Goal: Task Accomplishment & Management: Complete application form

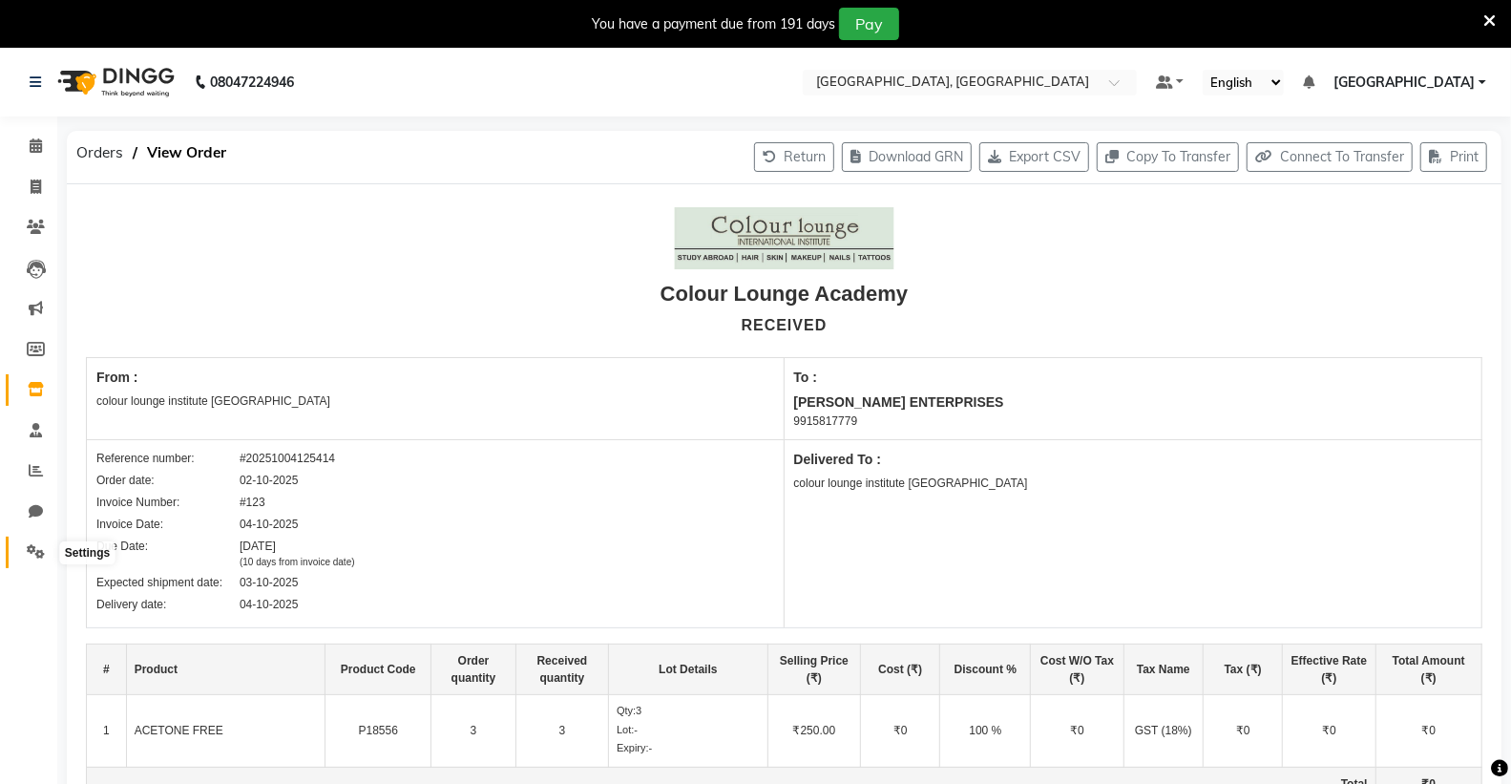
click at [45, 551] on span at bounding box center [35, 552] width 33 height 22
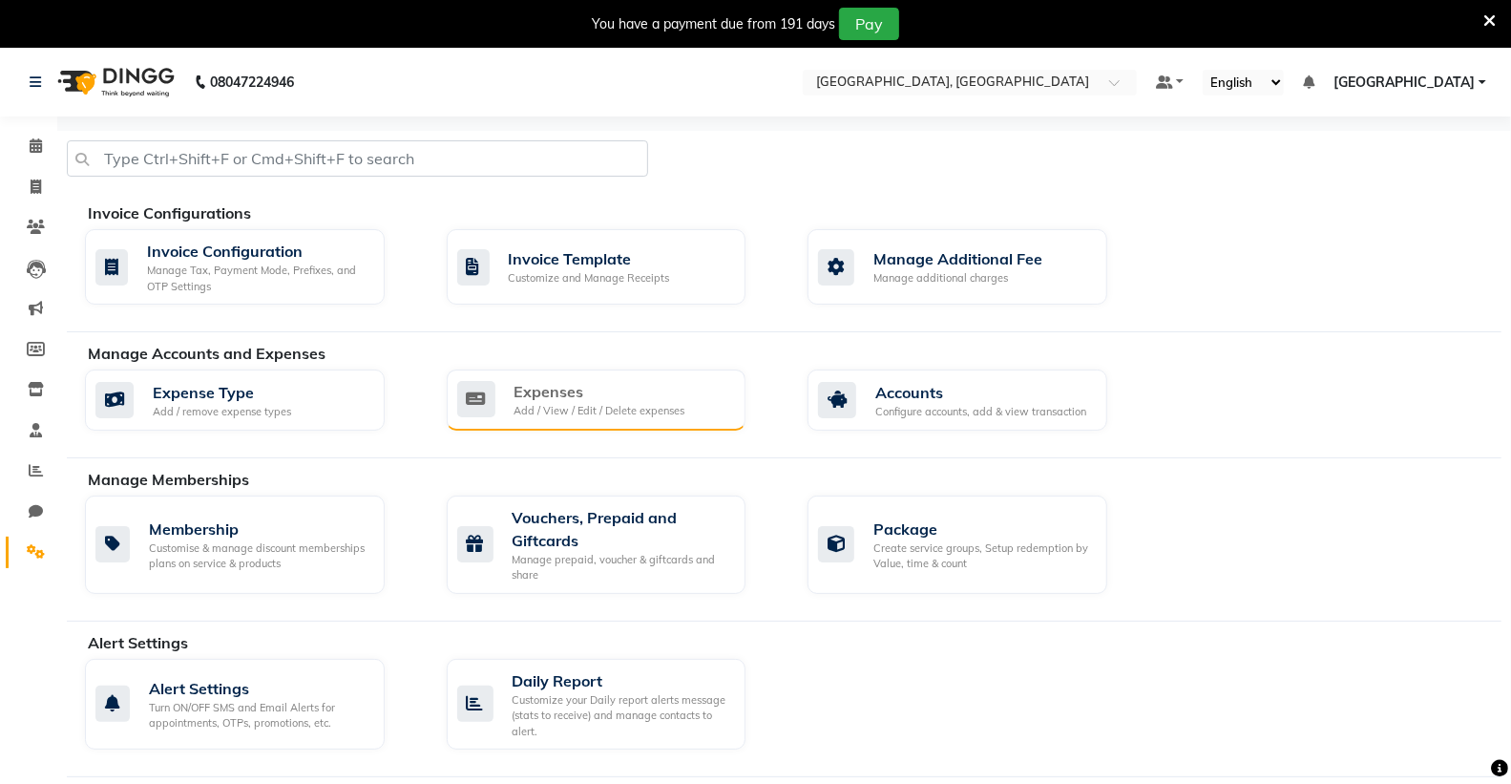
click at [678, 413] on div "Add / View / Edit / Delete expenses" at bounding box center [600, 411] width 171 height 16
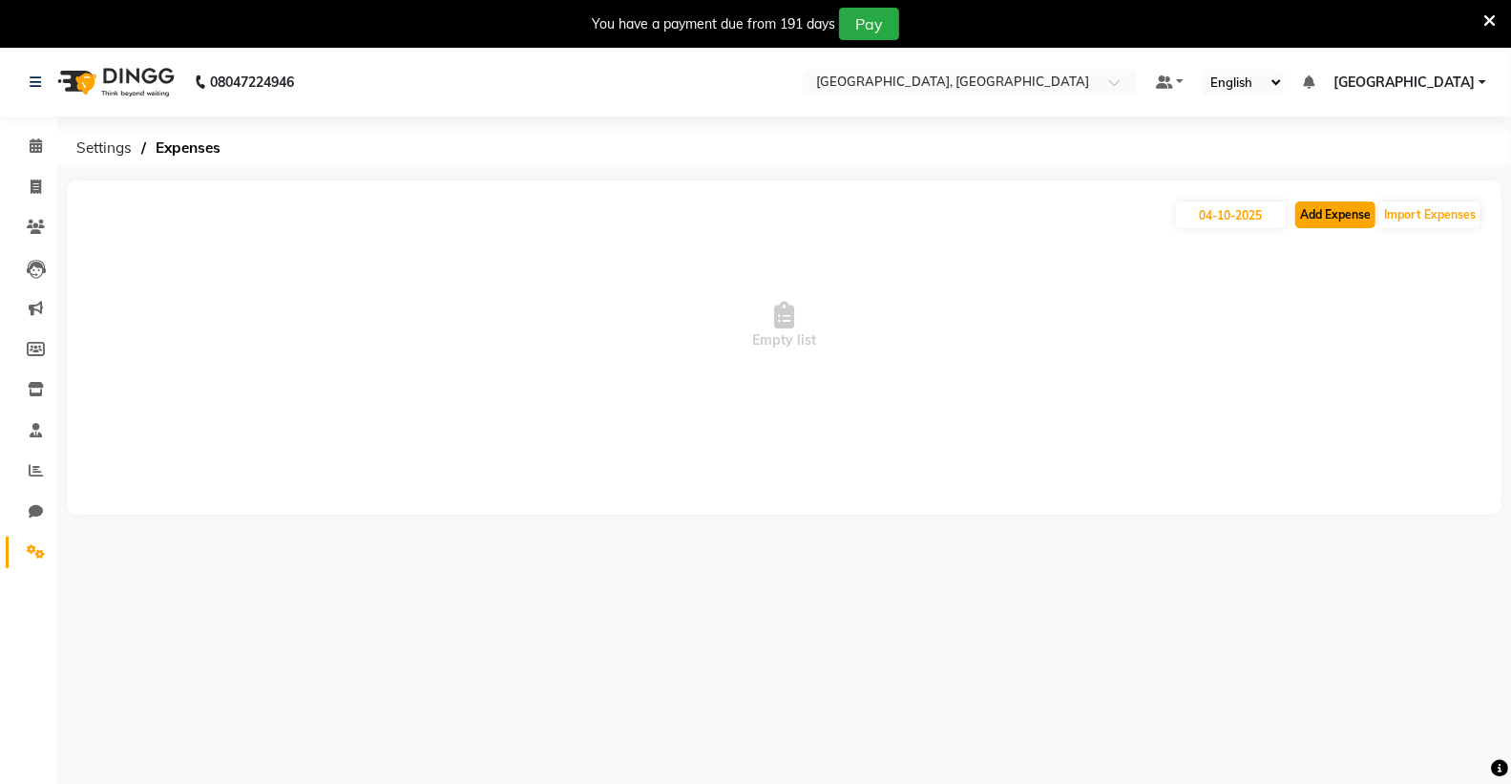
click at [1315, 212] on button "Add Expense" at bounding box center [1336, 214] width 80 height 27
select select "1"
select select "6945"
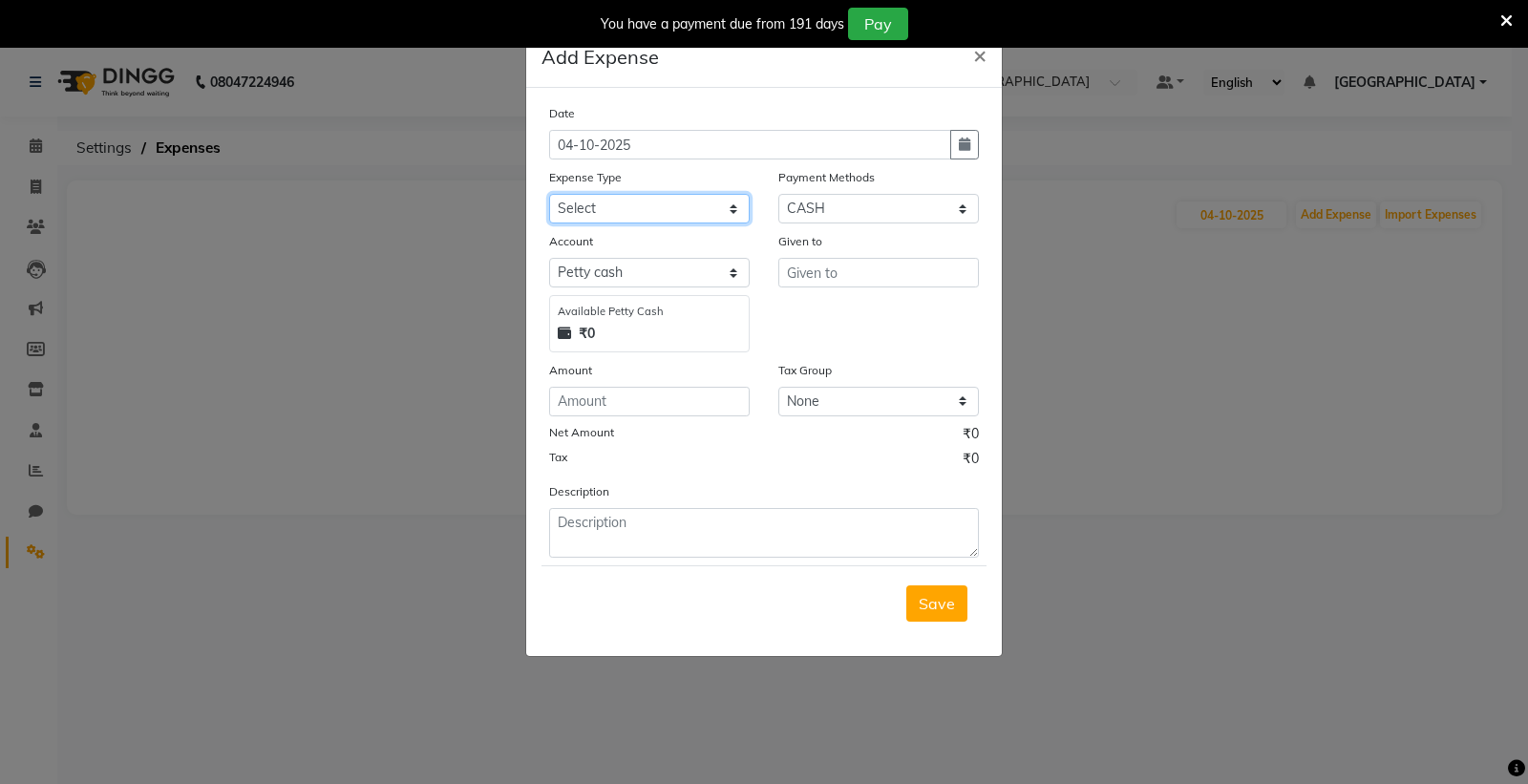
drag, startPoint x: 636, startPoint y: 205, endPoint x: 636, endPoint y: 218, distance: 12.4
click at [636, 205] on select "Select Advance Salary Bank charges Car maintenance Cash transfer to bank Cash t…" at bounding box center [649, 209] width 200 height 30
select select "18"
click at [549, 194] on select "Select Advance Salary Bank charges Car maintenance Cash transfer to bank Cash t…" at bounding box center [649, 209] width 200 height 30
click at [671, 273] on select "Select [PERSON_NAME] cash Default account Expense Account" at bounding box center [649, 273] width 200 height 30
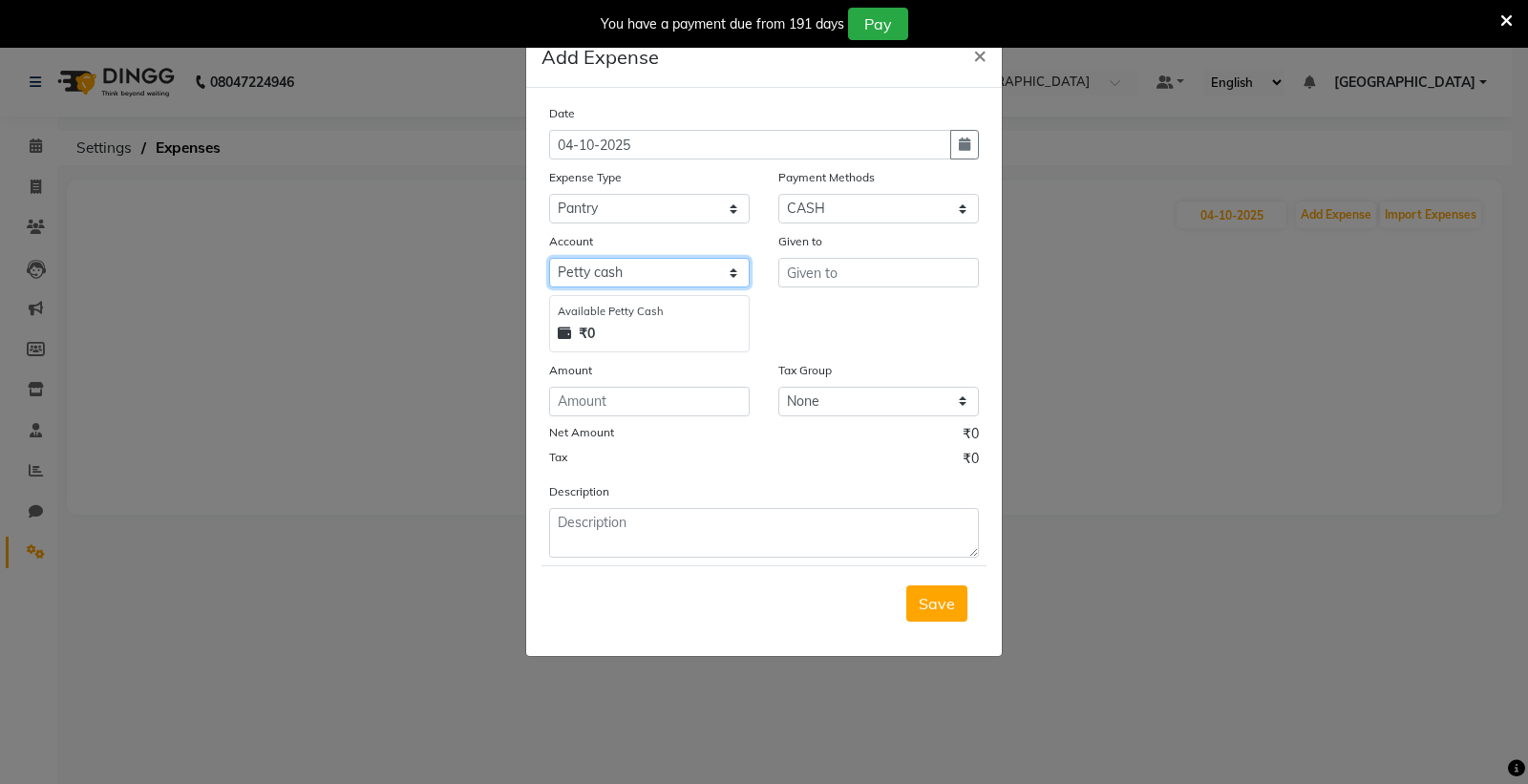
select select "7253"
click at [549, 258] on select "Select [PERSON_NAME] cash Default account Expense Account" at bounding box center [649, 273] width 200 height 30
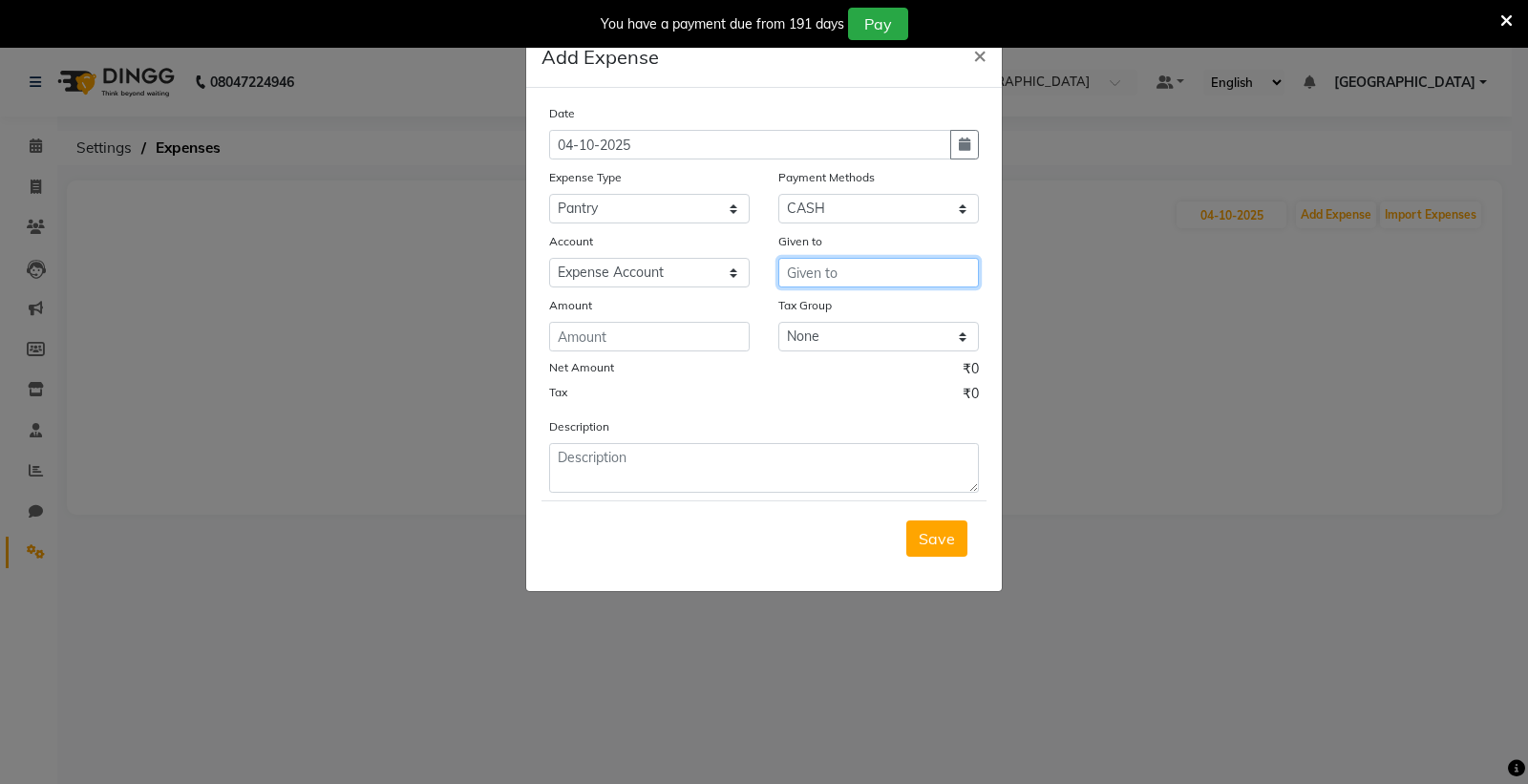
click at [833, 271] on input "text" at bounding box center [878, 273] width 200 height 30
type input "GAURAV"
click at [640, 329] on input "number" at bounding box center [649, 337] width 200 height 30
type input "64"
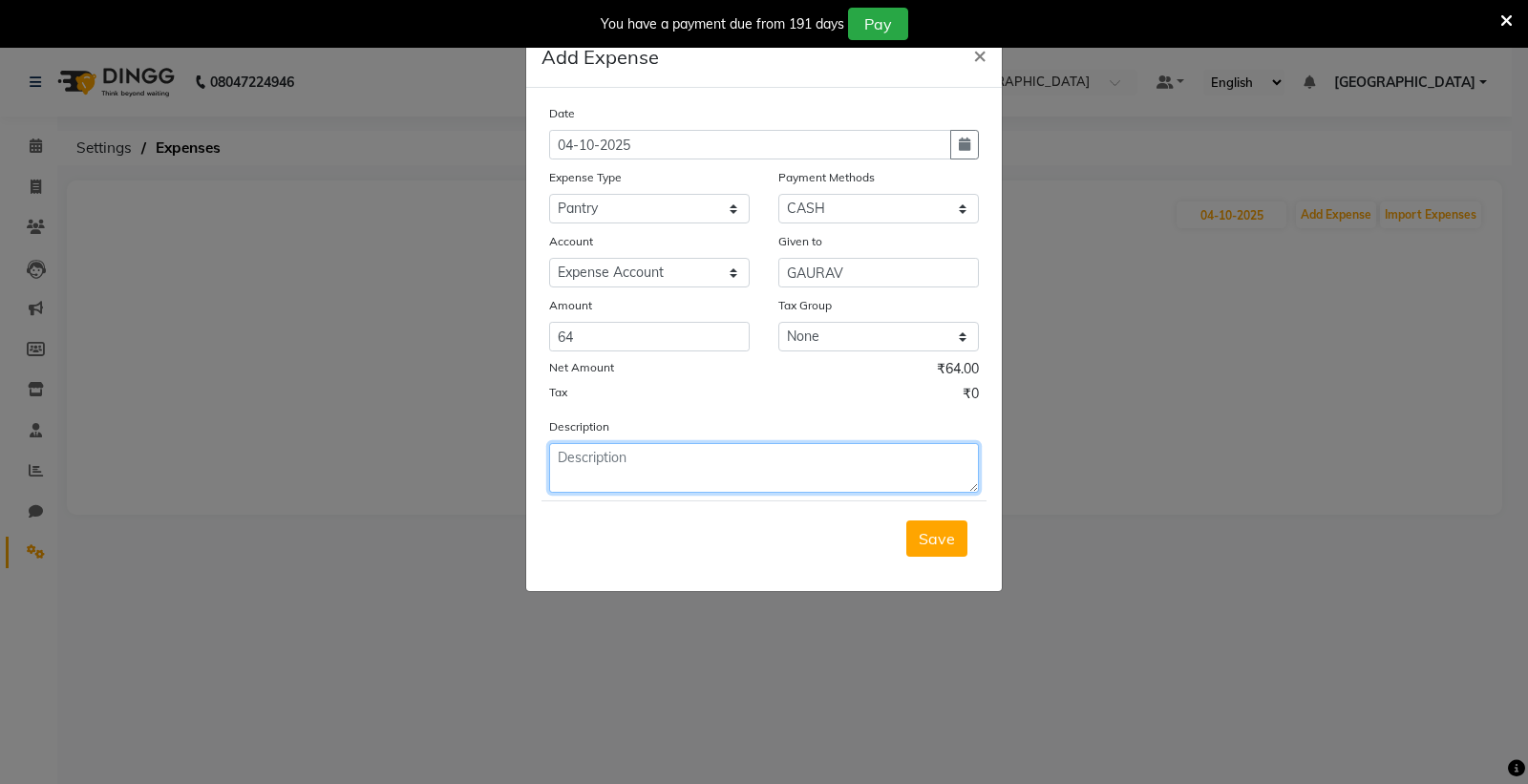
click at [592, 472] on textarea at bounding box center [764, 468] width 430 height 50
type textarea "2 PKT MILK"
click at [922, 540] on span "Save" at bounding box center [936, 538] width 36 height 19
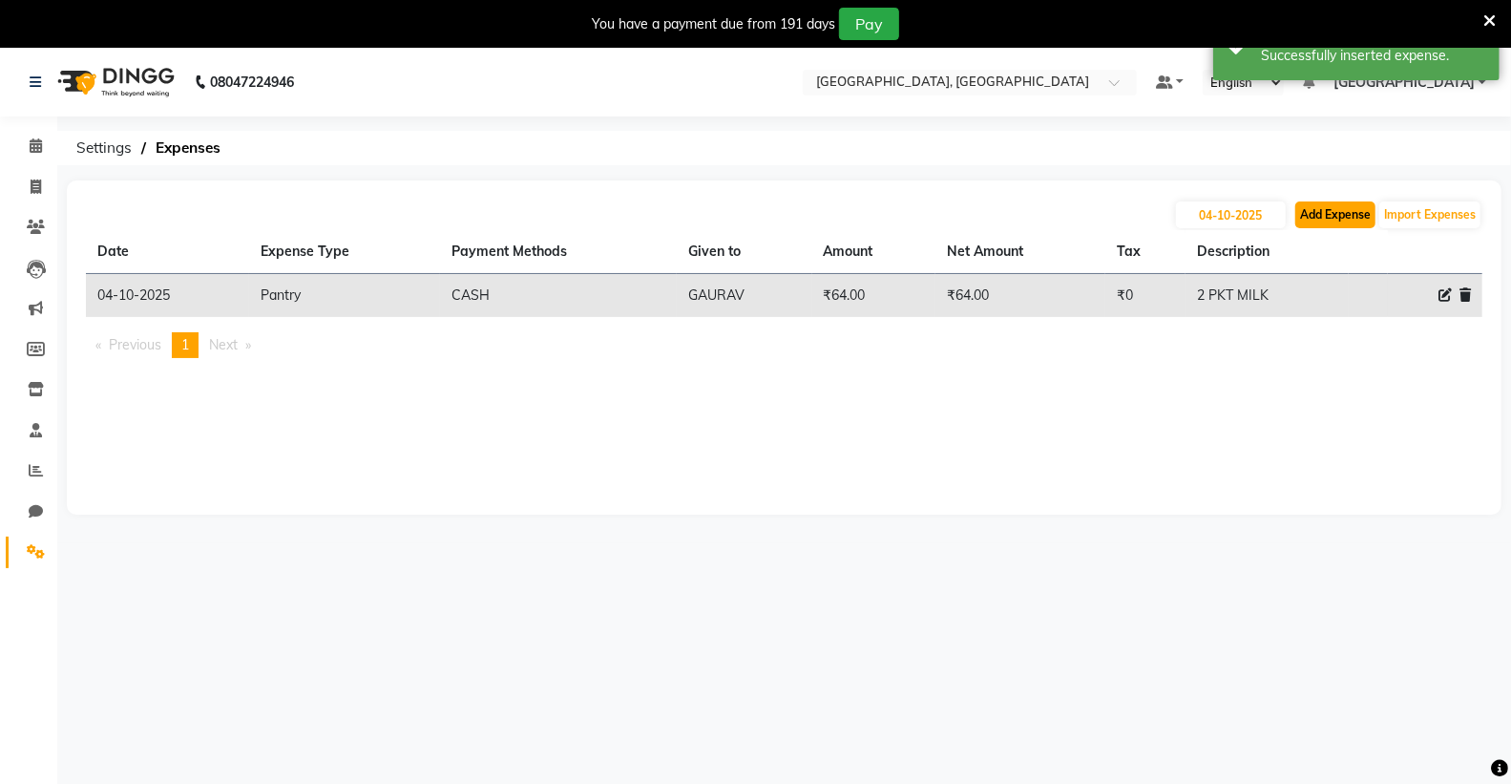
click at [1348, 210] on button "Add Expense" at bounding box center [1336, 214] width 80 height 27
select select "1"
select select "6945"
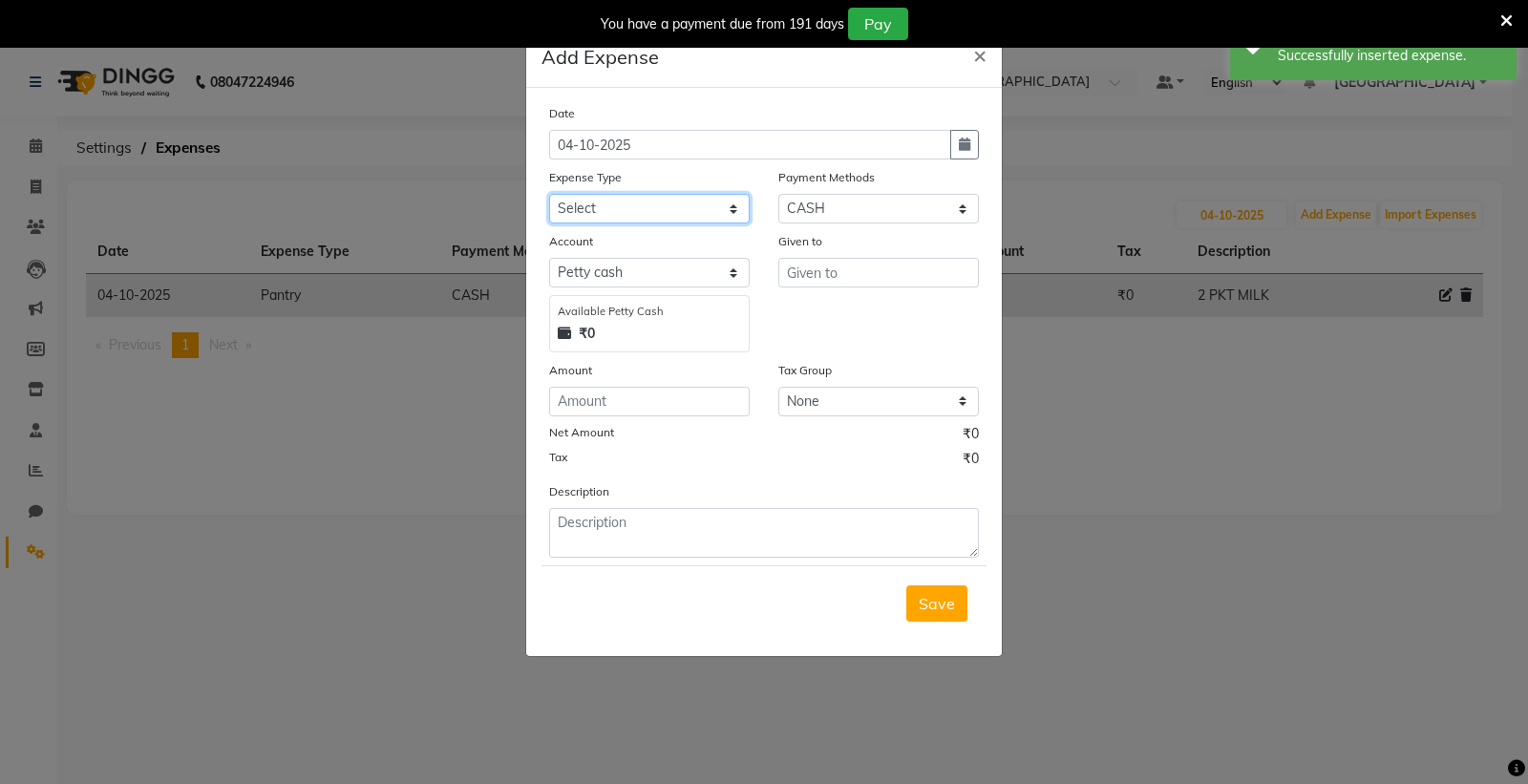
click at [588, 205] on select "Select Advance Salary Bank charges Car maintenance Cash transfer to bank Cash t…" at bounding box center [649, 209] width 200 height 30
select select "10"
click at [549, 194] on select "Select Advance Salary Bank charges Car maintenance Cash transfer to bank Cash t…" at bounding box center [649, 209] width 200 height 30
click at [662, 287] on select "Select [PERSON_NAME] cash Default account Expense Account" at bounding box center [649, 273] width 200 height 30
select select "7253"
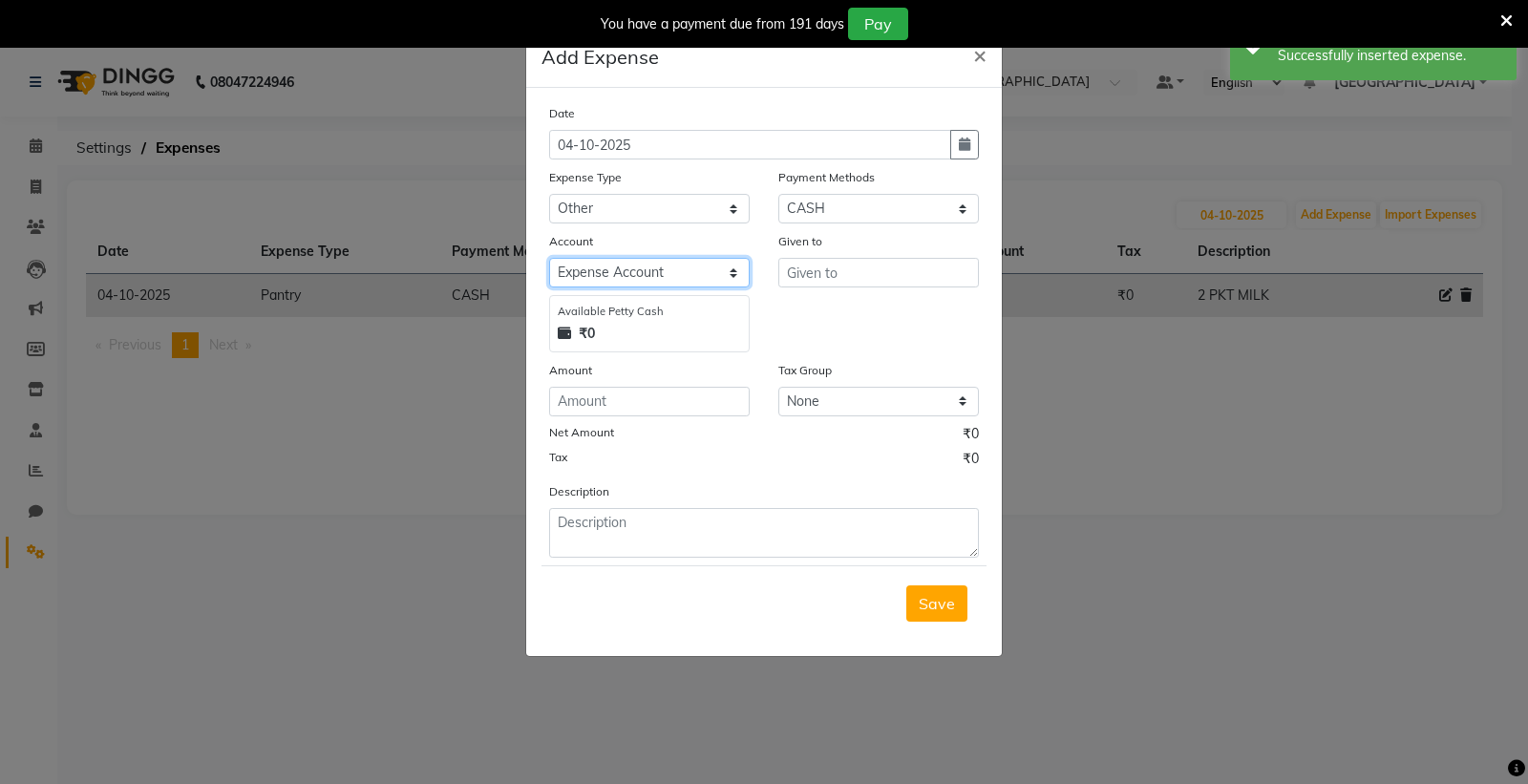
click at [549, 258] on select "Select [PERSON_NAME] cash Default account Expense Account" at bounding box center [649, 273] width 200 height 30
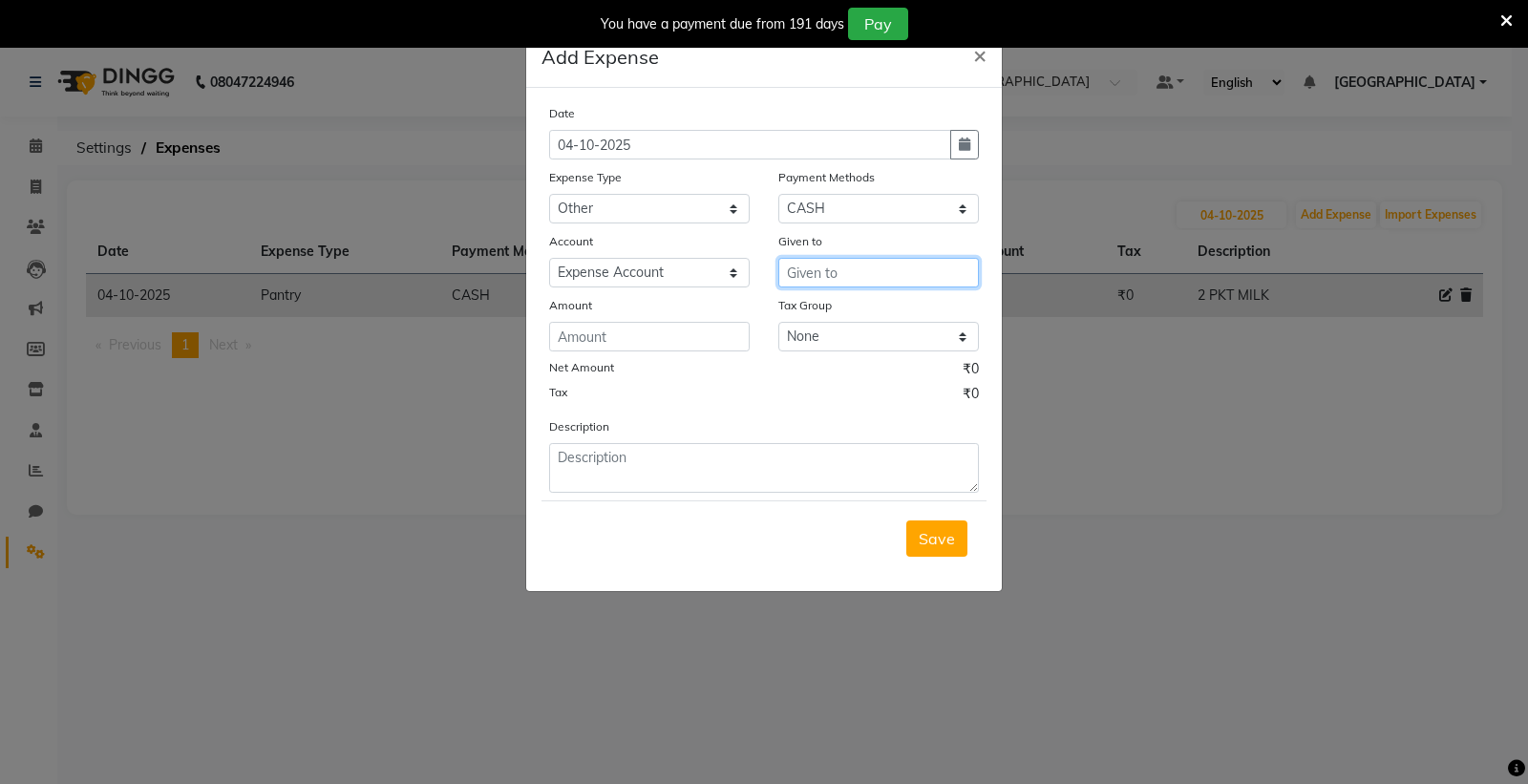
click at [854, 283] on input "text" at bounding box center [878, 273] width 200 height 30
type input "GAURAV"
click at [659, 327] on input "number" at bounding box center [649, 337] width 200 height 30
type input "35"
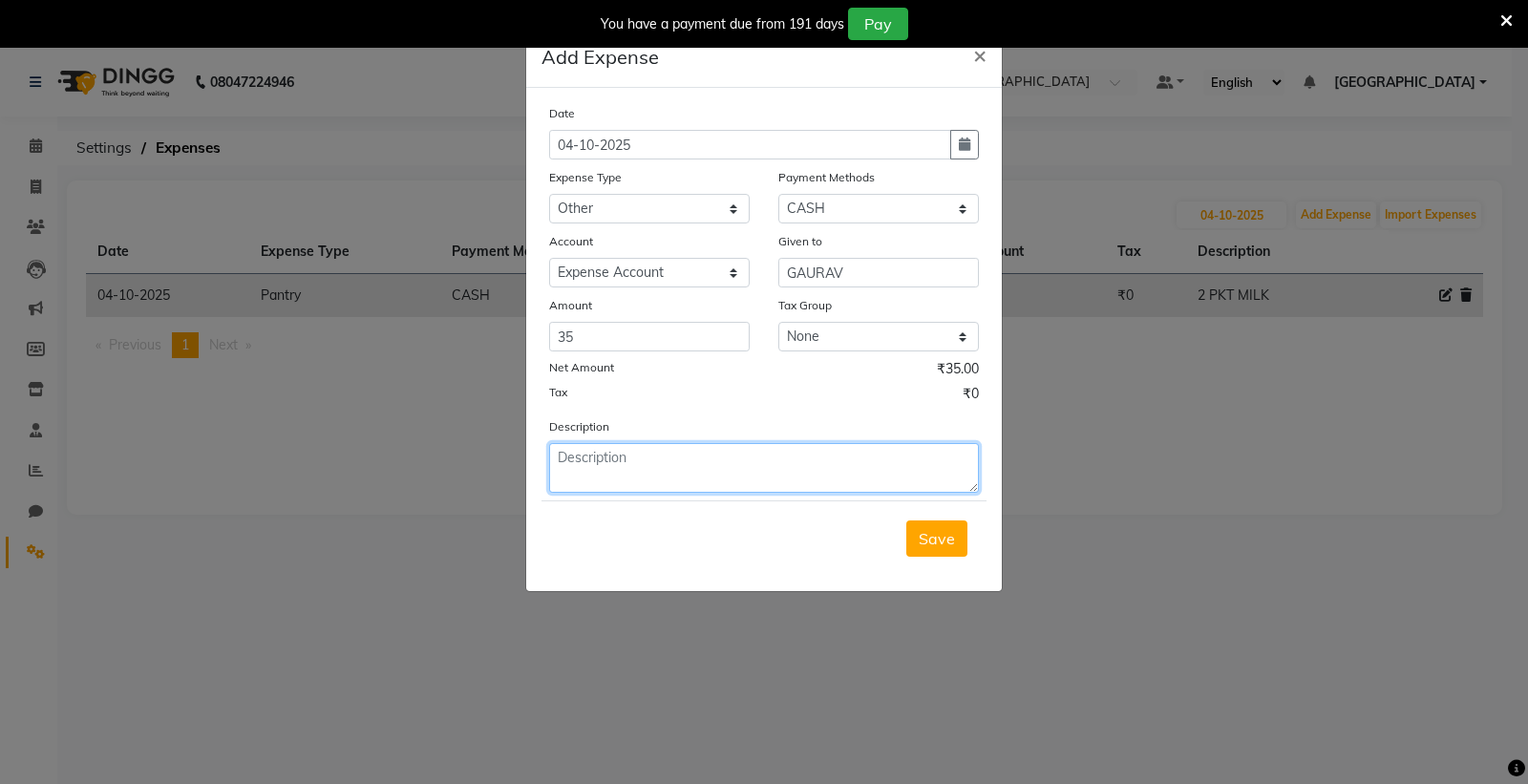
click at [593, 470] on textarea at bounding box center [764, 468] width 430 height 50
type textarea "BANANA /CUCUMBER SKIN CLASS FRUIT FACIAL"
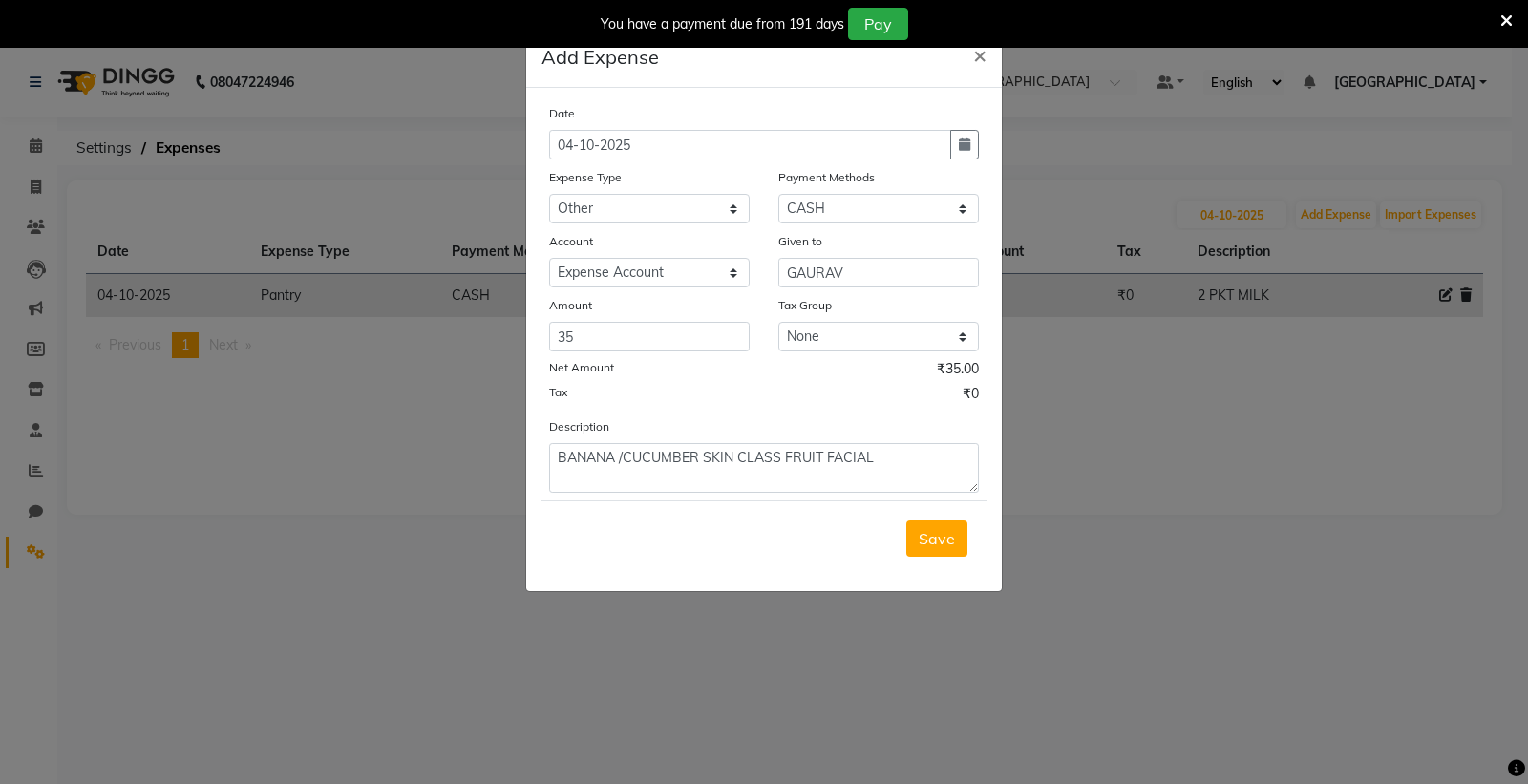
click at [937, 532] on span "Save" at bounding box center [936, 538] width 36 height 19
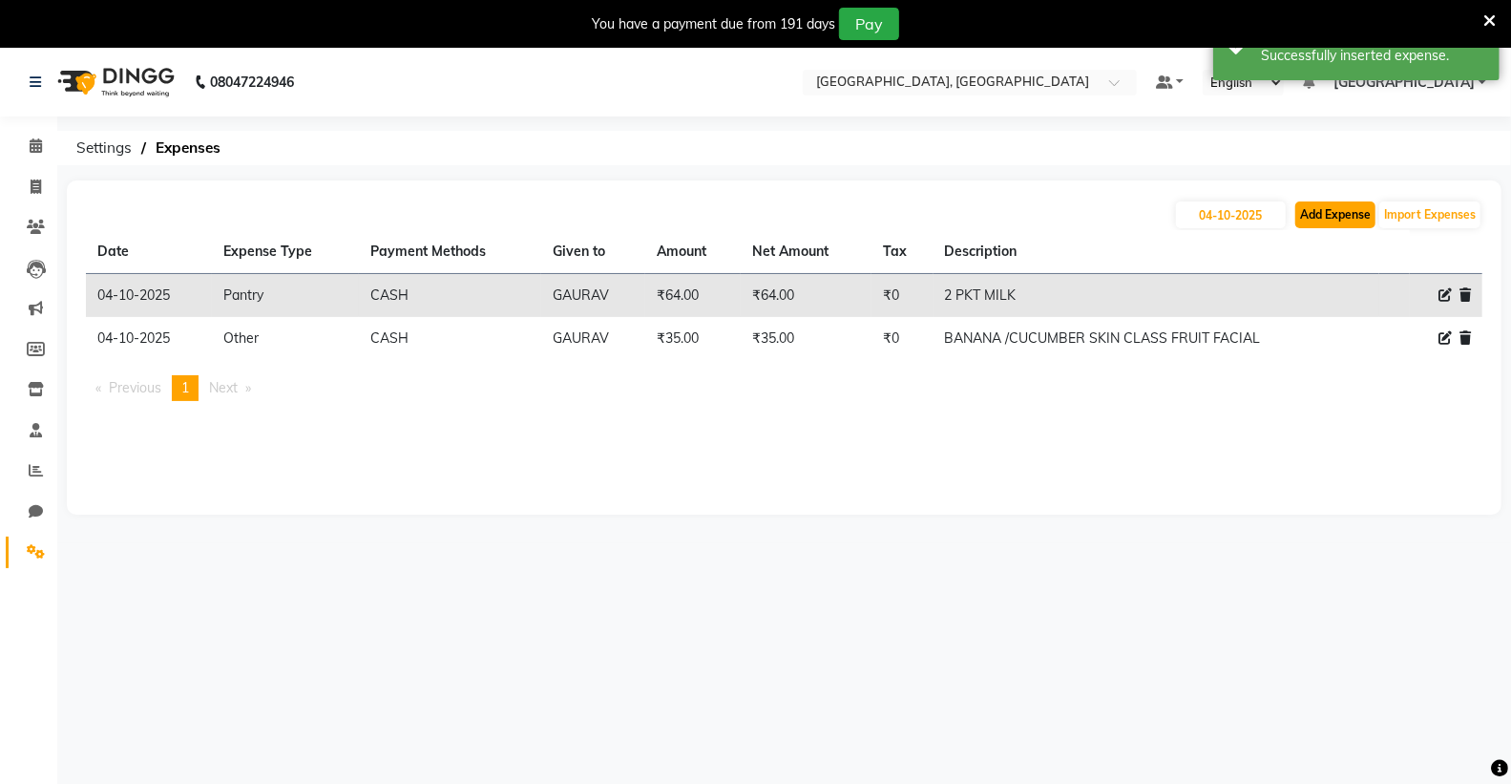
click at [1339, 214] on button "Add Expense" at bounding box center [1336, 214] width 80 height 27
select select "1"
select select "6945"
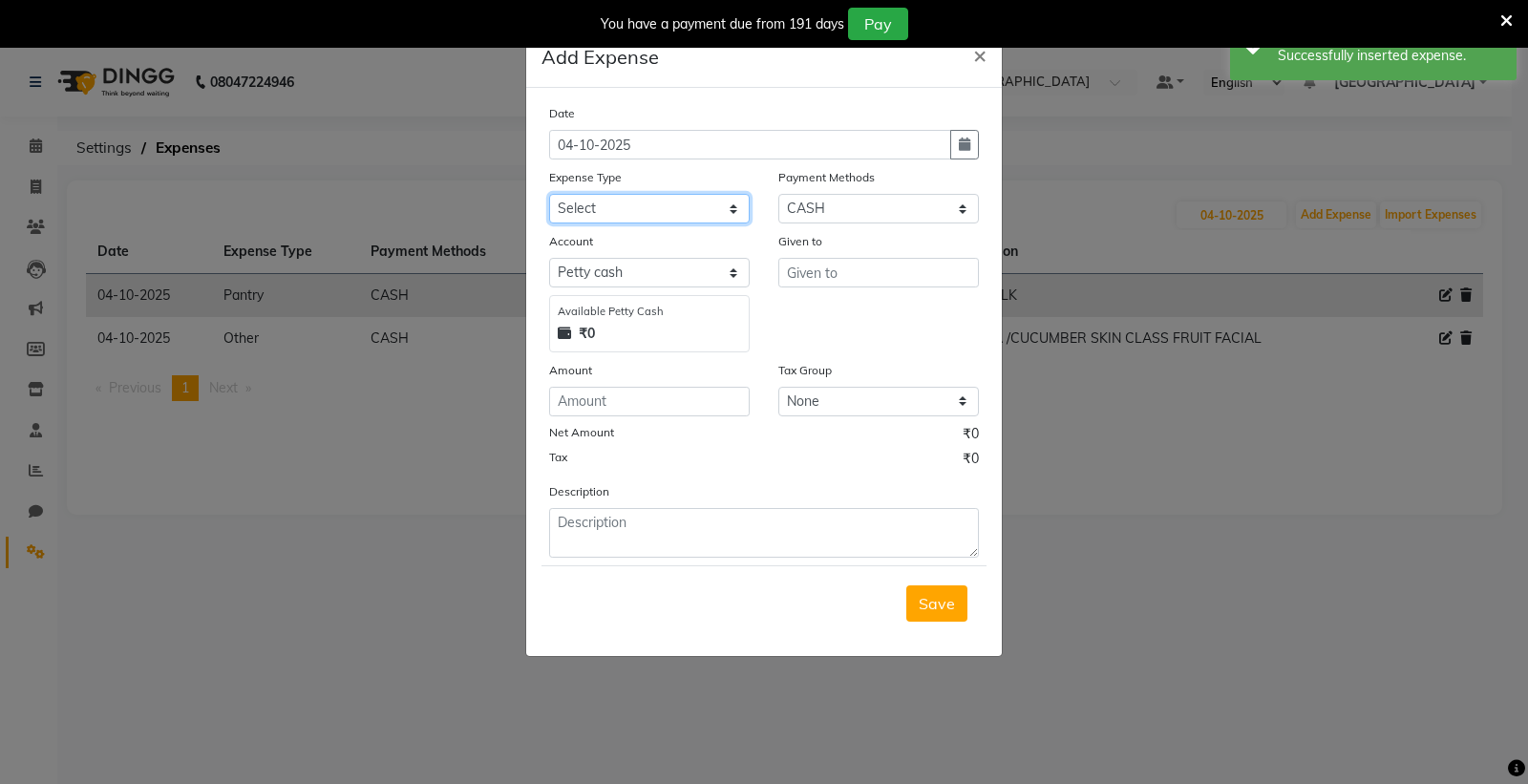
drag, startPoint x: 664, startPoint y: 211, endPoint x: 660, endPoint y: 222, distance: 12.1
click at [664, 211] on select "Select Advance Salary Bank charges Car maintenance Cash transfer to bank Cash t…" at bounding box center [649, 209] width 200 height 30
select select "10"
click at [549, 194] on select "Select Advance Salary Bank charges Car maintenance Cash transfer to bank Cash t…" at bounding box center [649, 209] width 200 height 30
drag, startPoint x: 686, startPoint y: 267, endPoint x: 678, endPoint y: 282, distance: 16.2
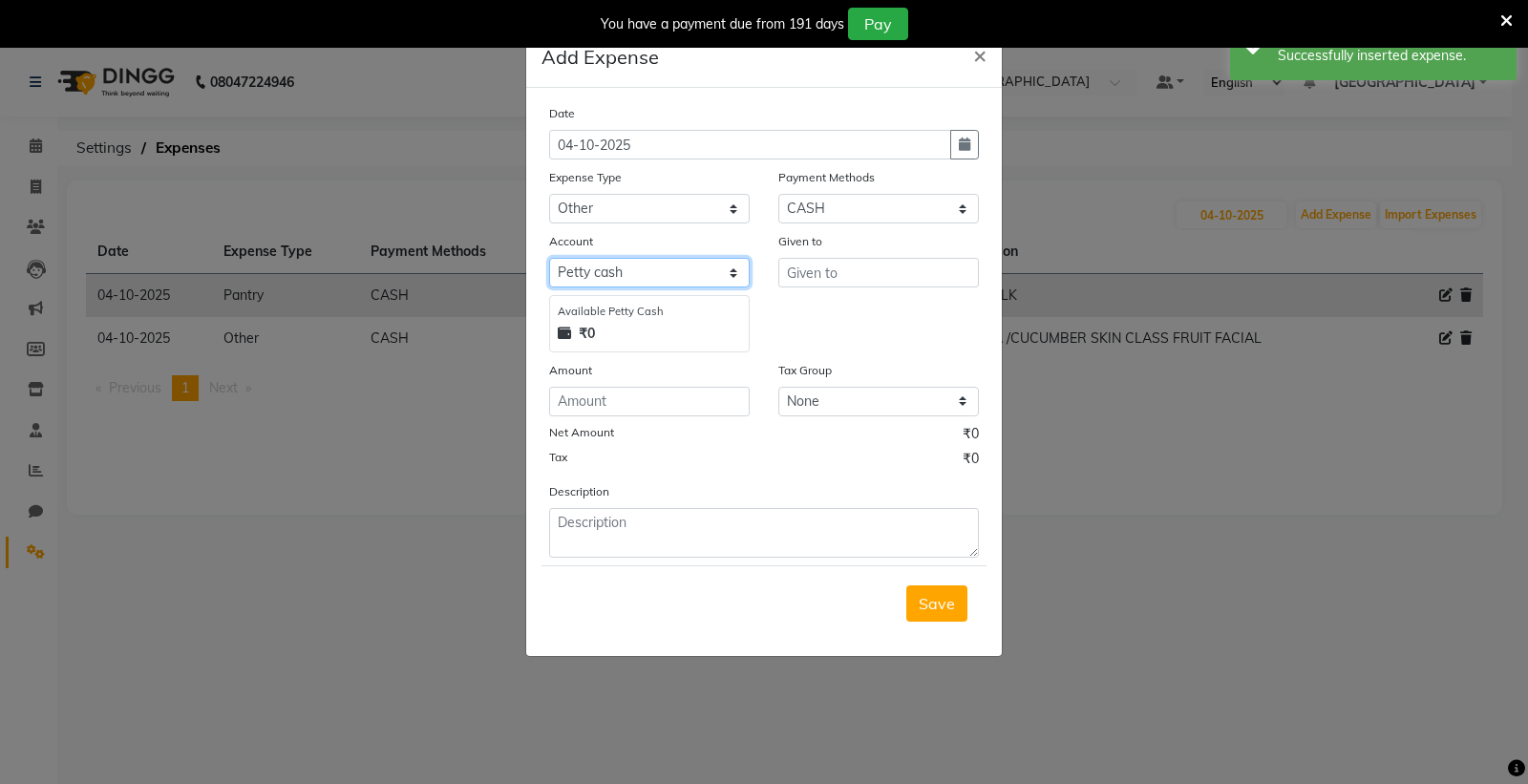
click at [684, 271] on select "Select [PERSON_NAME] cash Default account Expense Account" at bounding box center [649, 273] width 200 height 30
select select "7253"
click at [549, 258] on select "Select [PERSON_NAME] cash Default account Expense Account" at bounding box center [649, 273] width 200 height 30
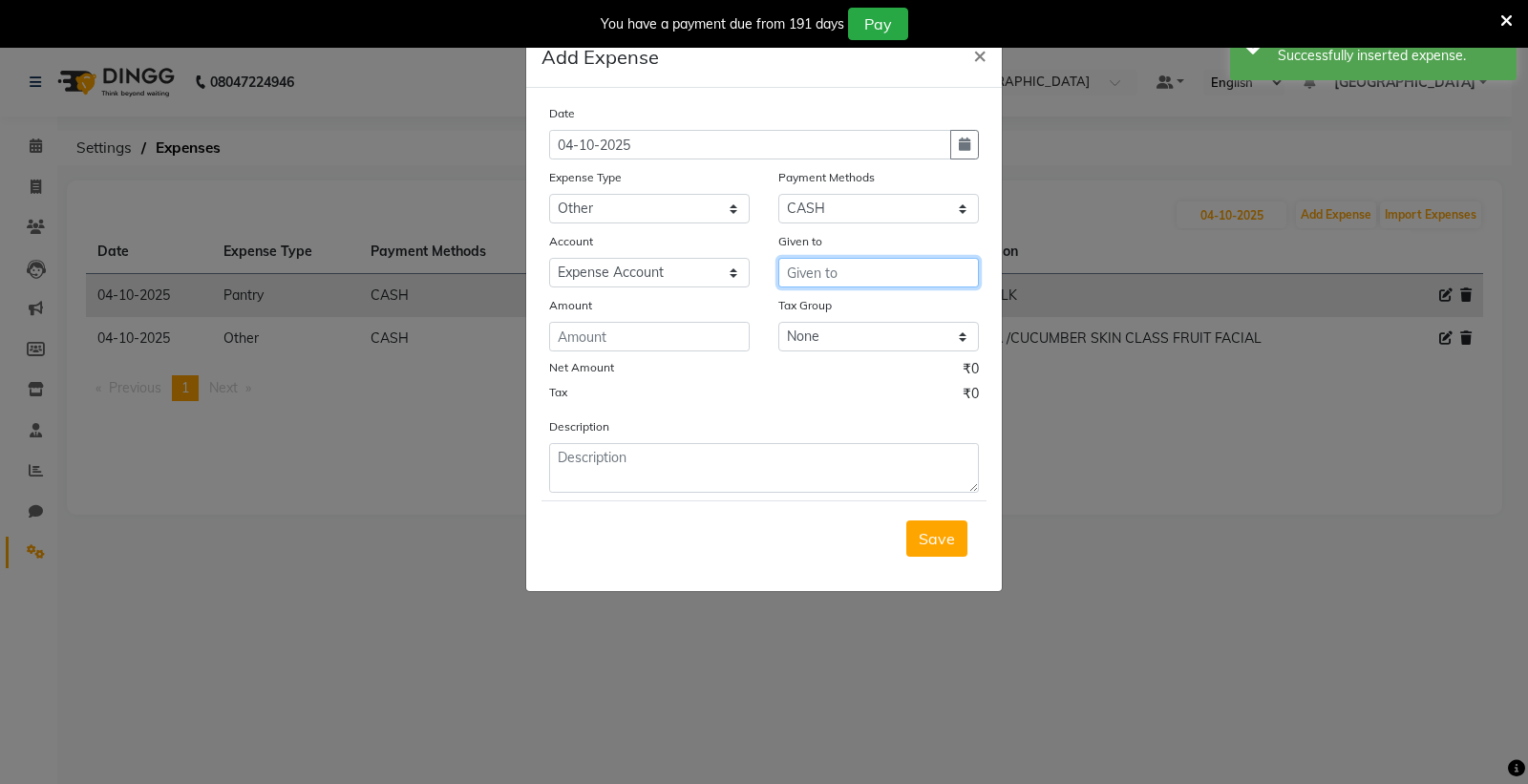
click at [853, 277] on input "text" at bounding box center [878, 273] width 200 height 30
type input "GAURAV"
click at [671, 339] on input "number" at bounding box center [649, 337] width 200 height 30
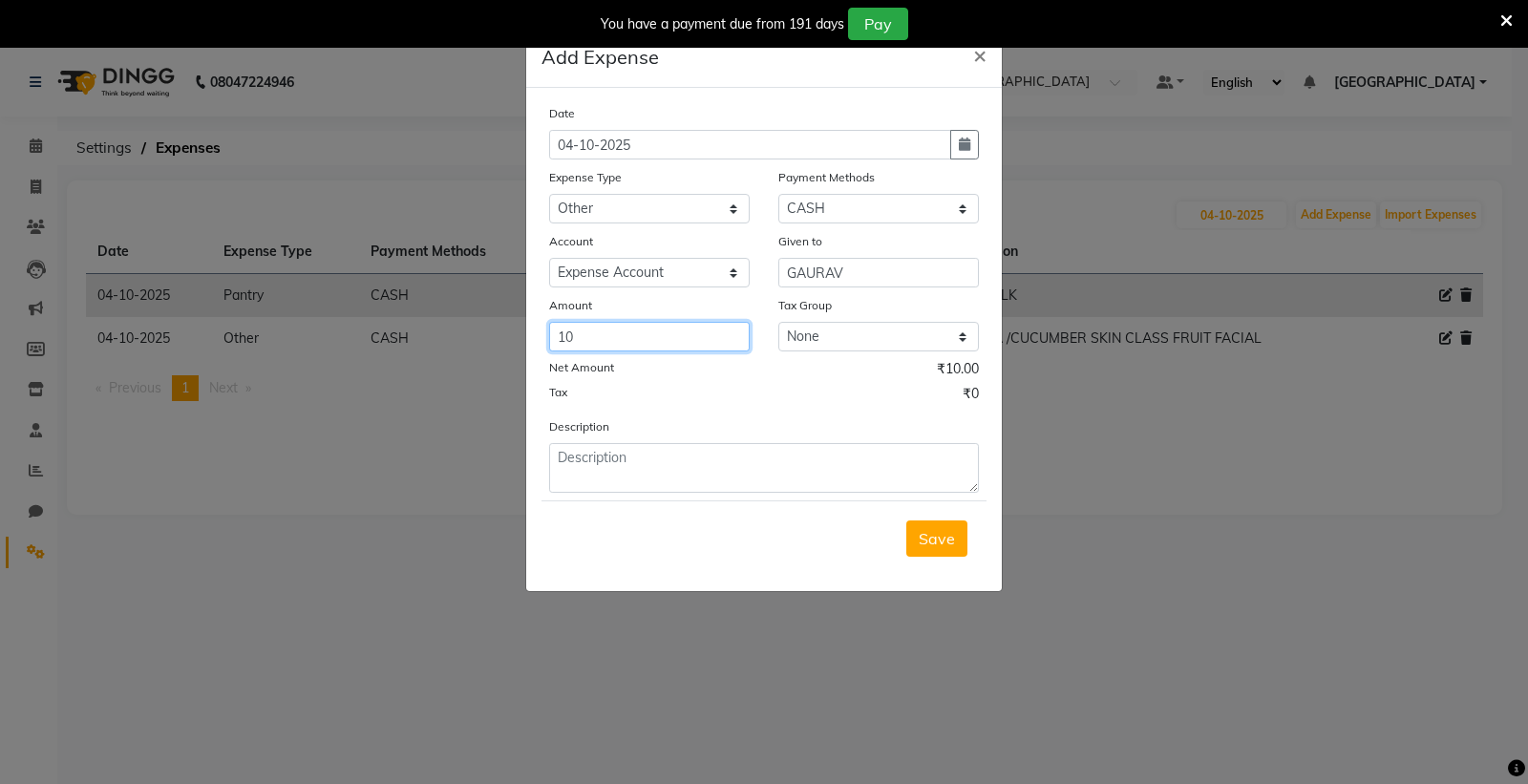
type input "10"
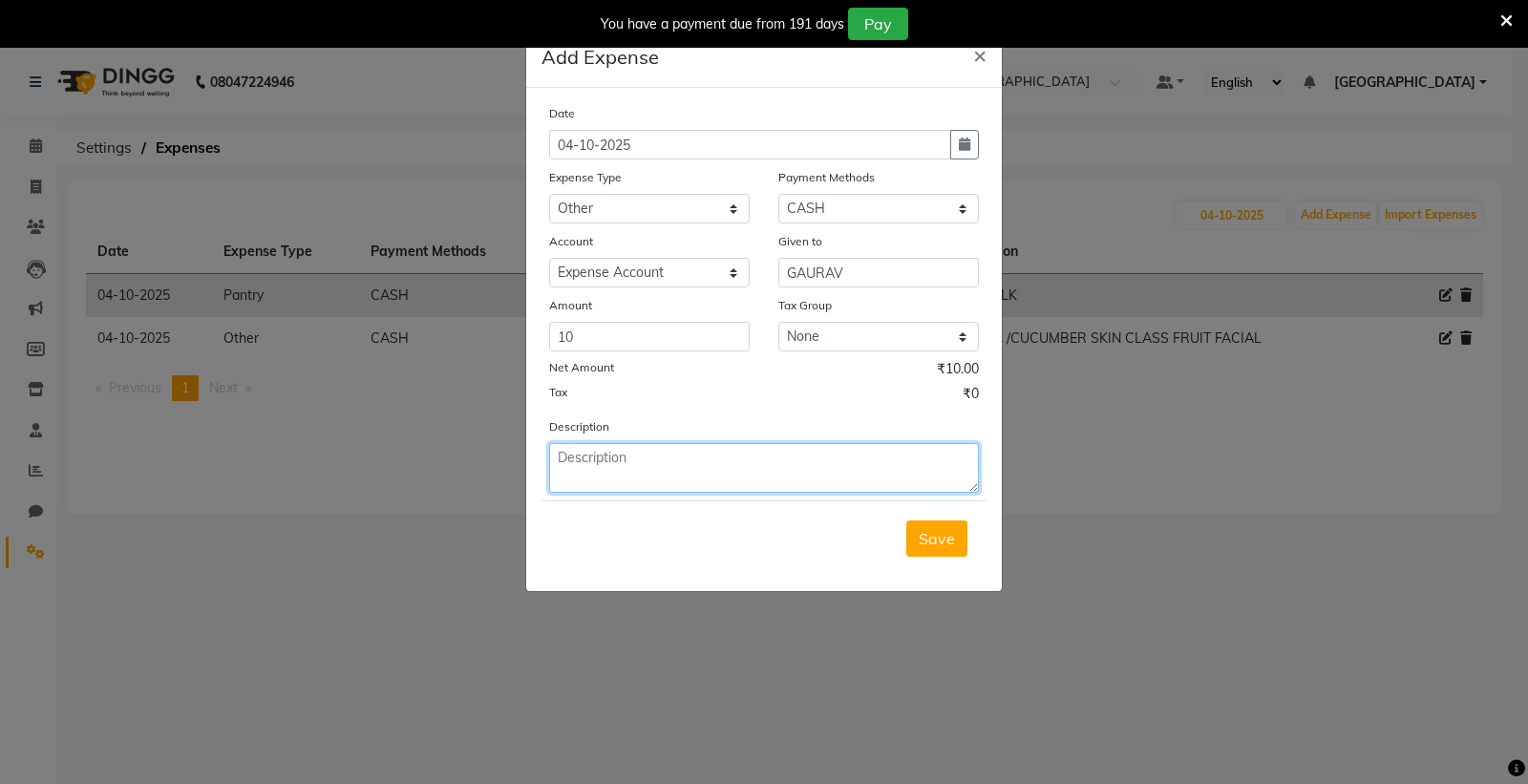
click at [607, 463] on textarea at bounding box center [764, 468] width 430 height 50
type textarea "MEDICAL GAUGE"
click at [945, 546] on span "Save" at bounding box center [936, 538] width 36 height 19
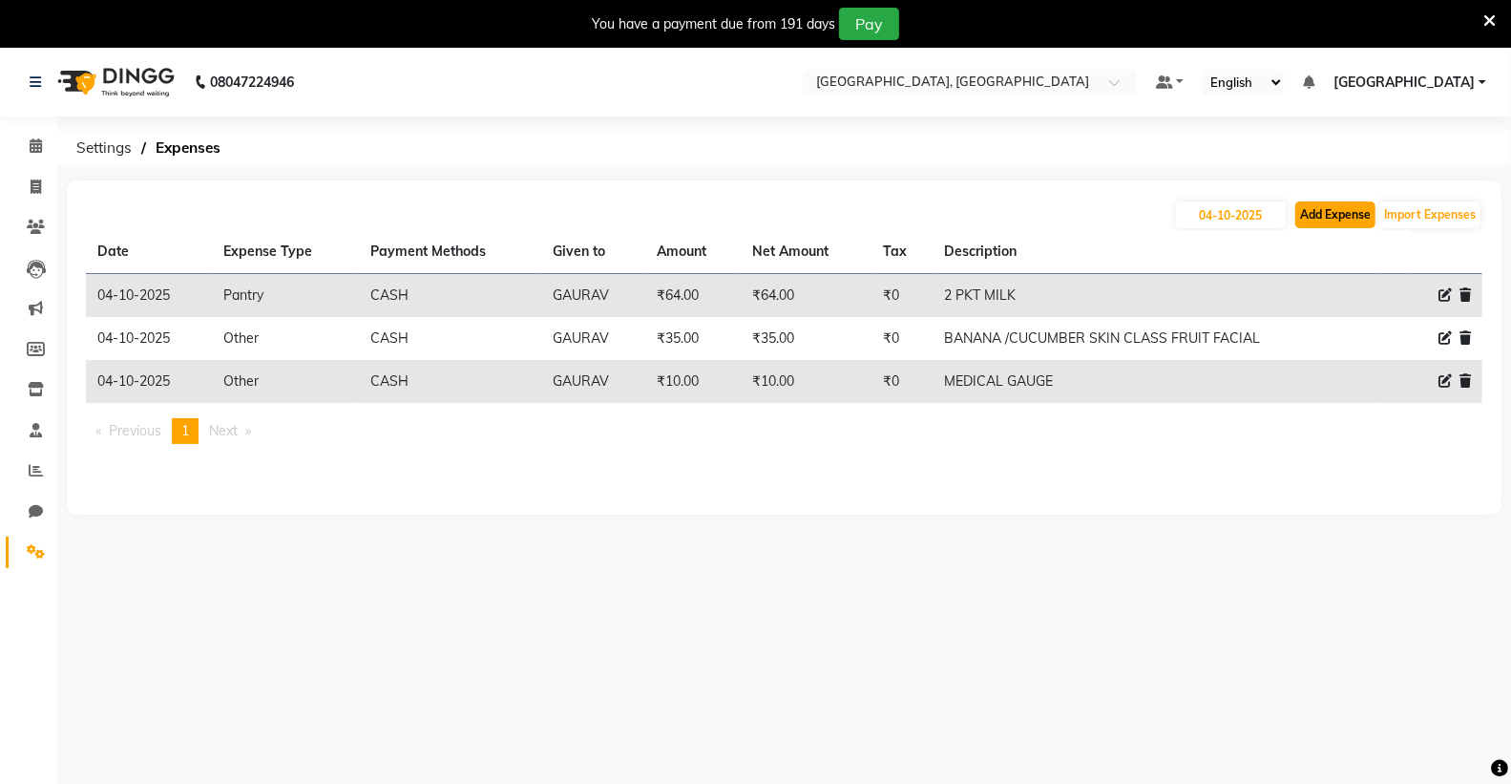
click at [1340, 211] on button "Add Expense" at bounding box center [1336, 214] width 80 height 27
select select "1"
select select "6945"
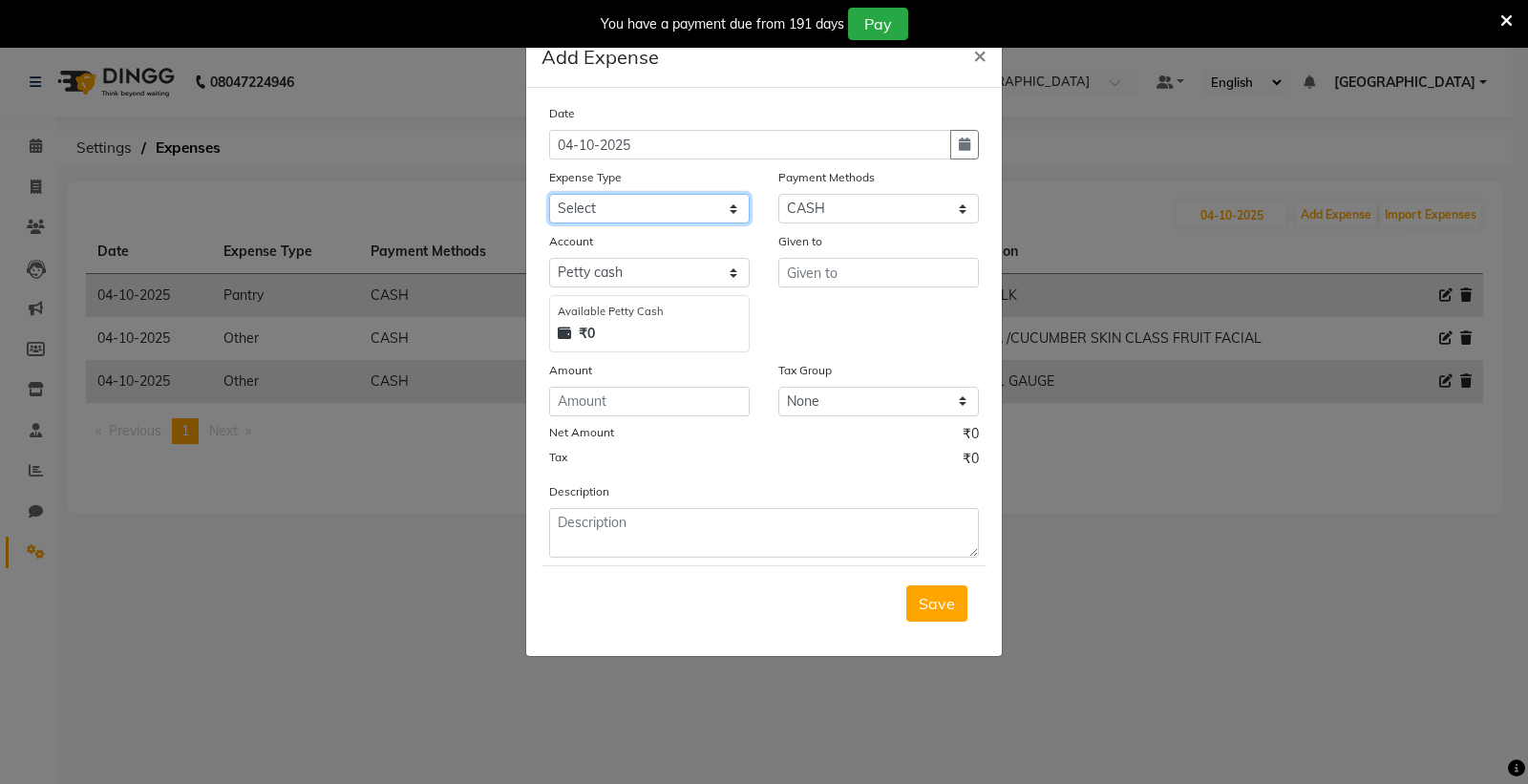
click at [618, 198] on select "Select Advance Salary Bank charges Car maintenance Cash transfer to bank Cash t…" at bounding box center [649, 209] width 200 height 30
select select "1"
click at [549, 194] on select "Select Advance Salary Bank charges Car maintenance Cash transfer to bank Cash t…" at bounding box center [649, 209] width 200 height 30
drag, startPoint x: 611, startPoint y: 268, endPoint x: 618, endPoint y: 287, distance: 20.2
click at [612, 268] on select "Select [PERSON_NAME] cash Default account Expense Account" at bounding box center [649, 273] width 200 height 30
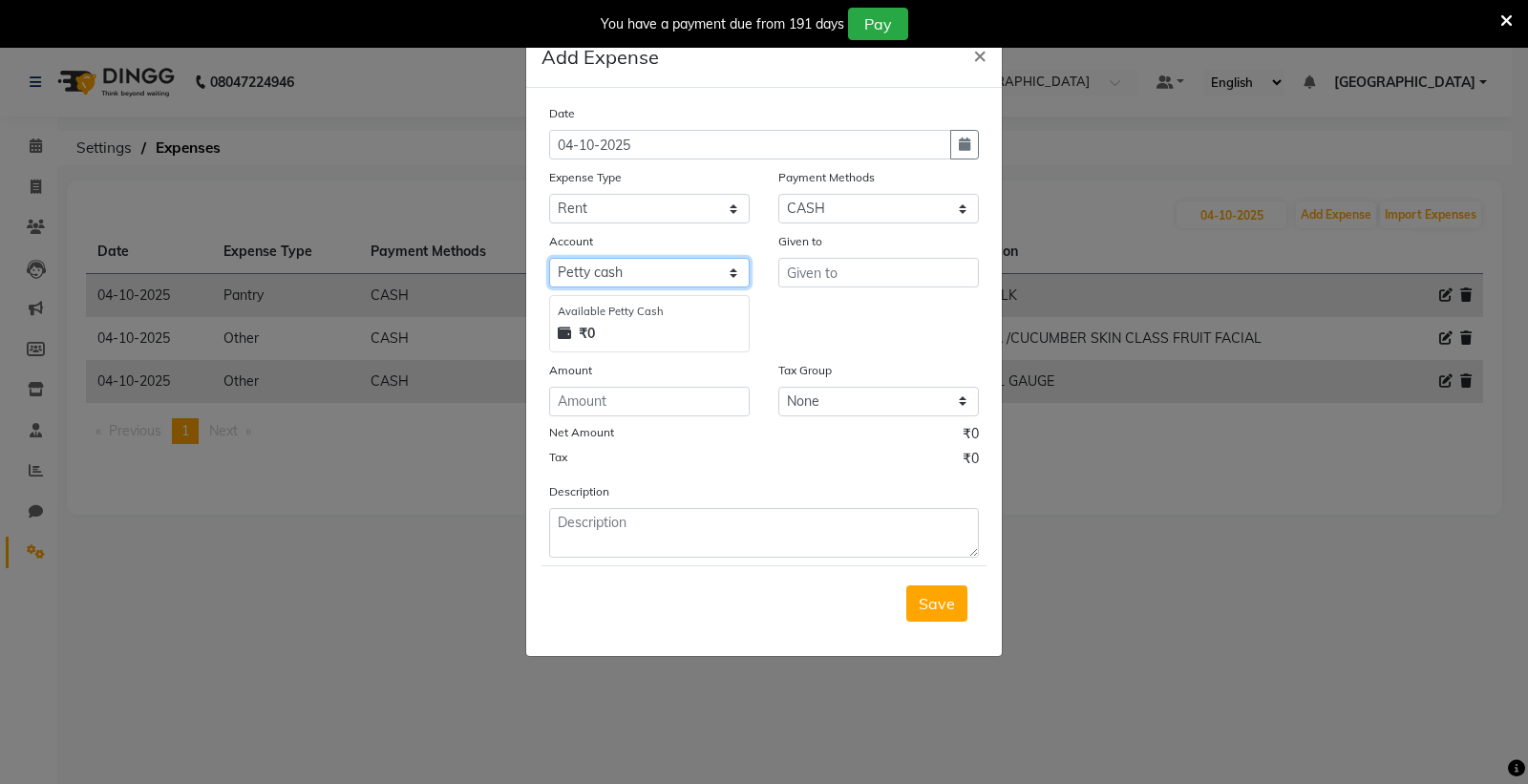
select select "7253"
click at [549, 258] on select "Select [PERSON_NAME] cash Default account Expense Account" at bounding box center [649, 273] width 200 height 30
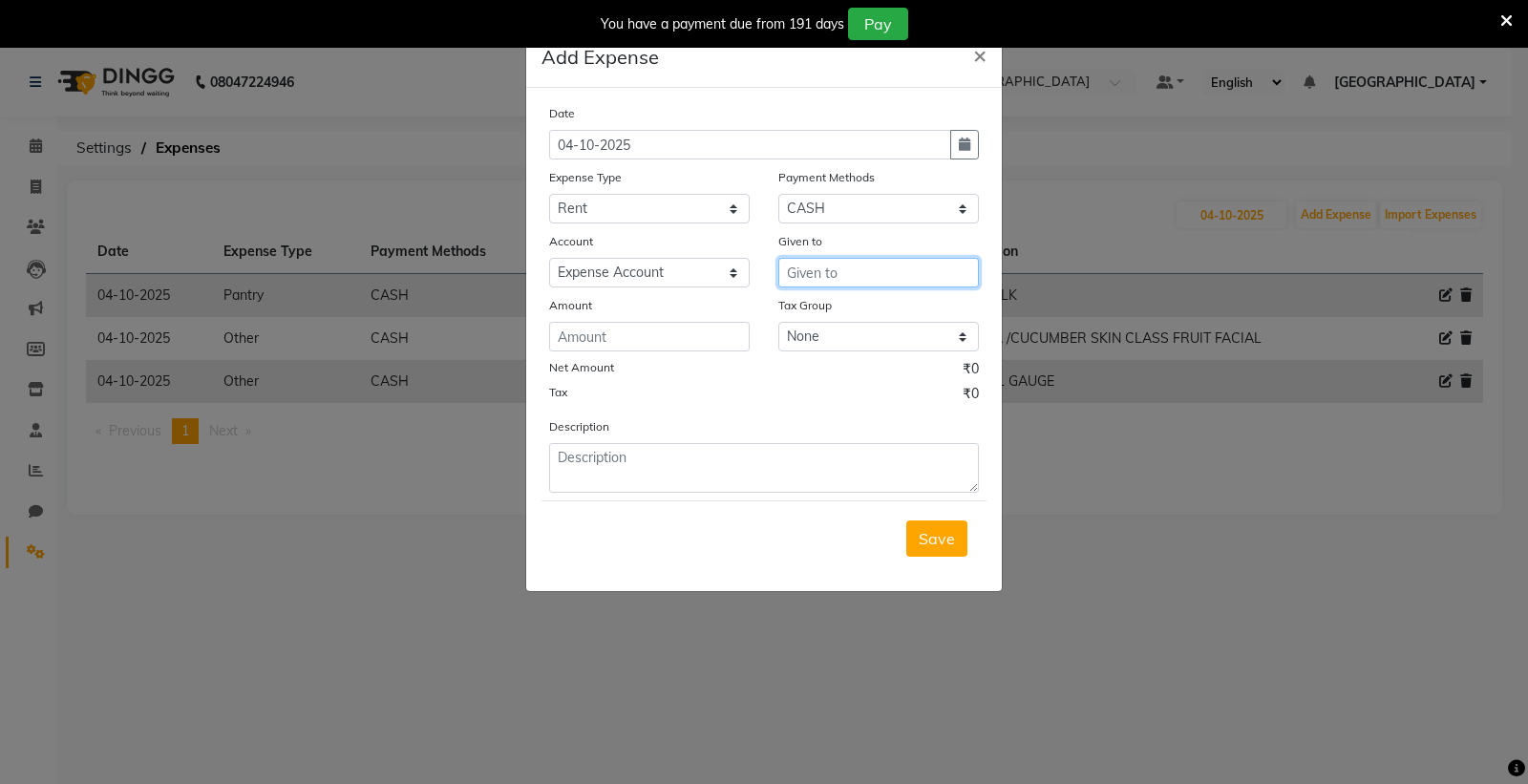
click at [855, 267] on input "text" at bounding box center [878, 273] width 200 height 30
type input "GAURAV"
click at [652, 344] on input "number" at bounding box center [649, 337] width 200 height 30
type input "50"
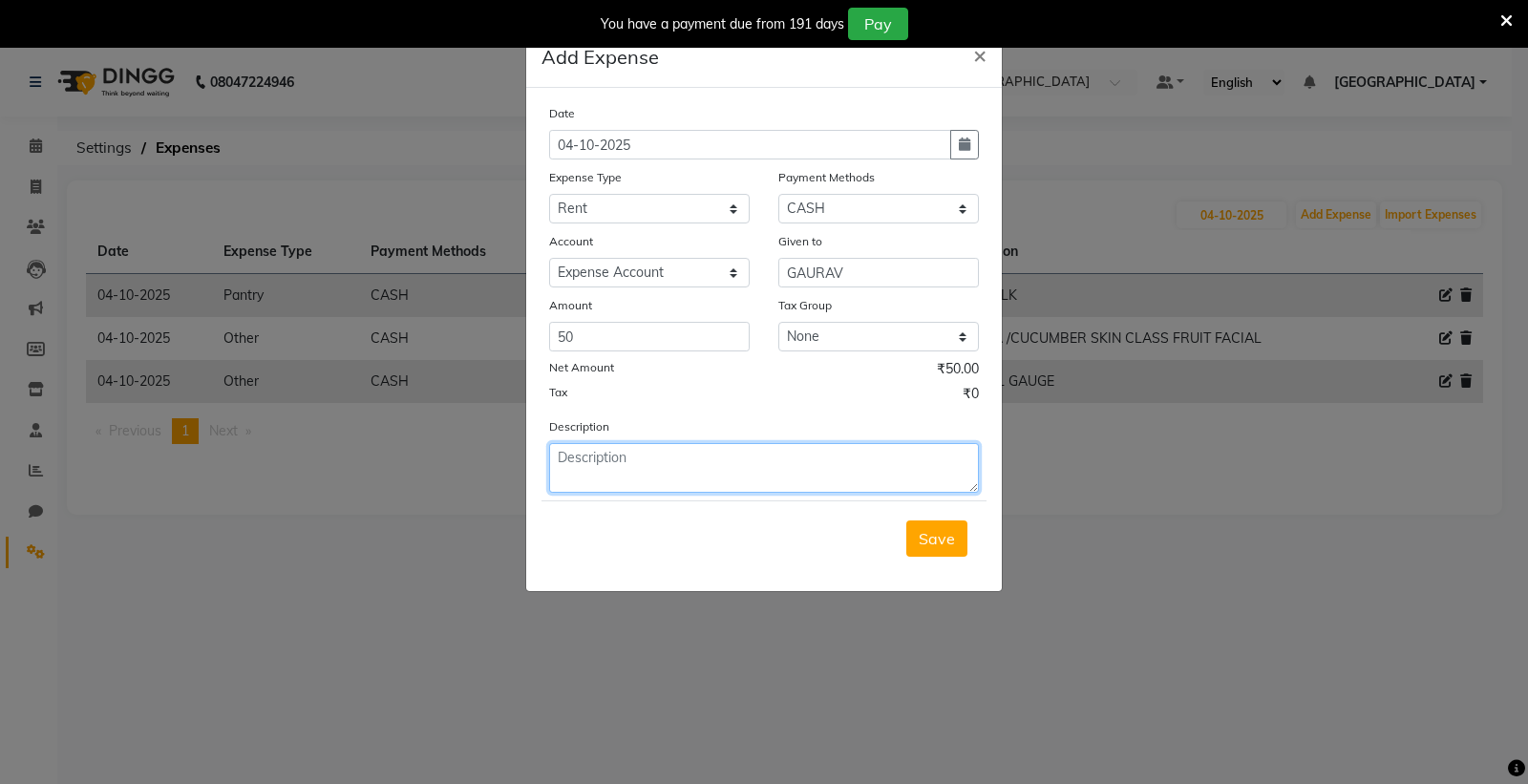
click at [592, 460] on textarea at bounding box center [764, 468] width 430 height 50
type textarea "RENT TO [PERSON_NAME][GEOGRAPHIC_DATA]"
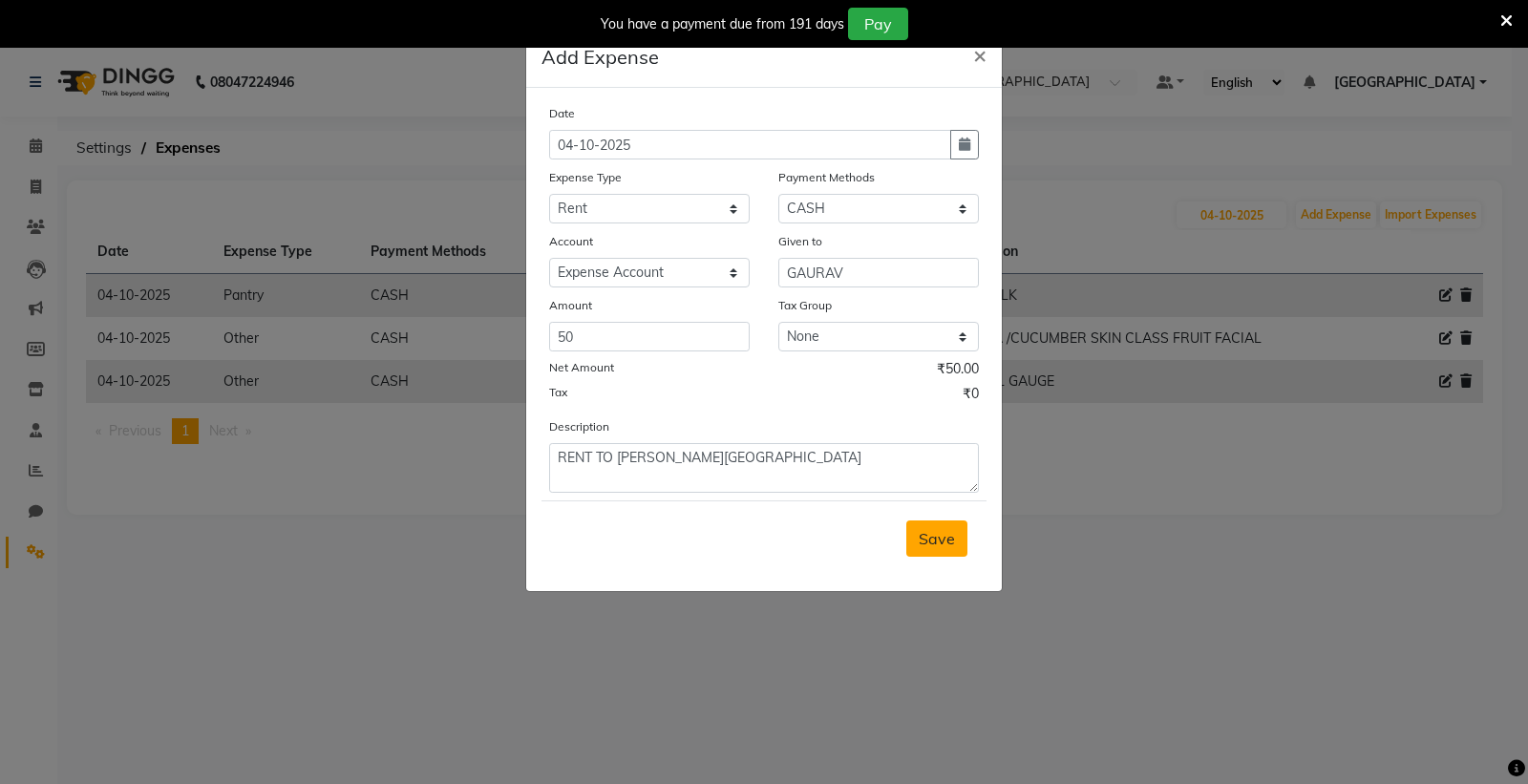
click at [940, 542] on span "Save" at bounding box center [936, 538] width 36 height 19
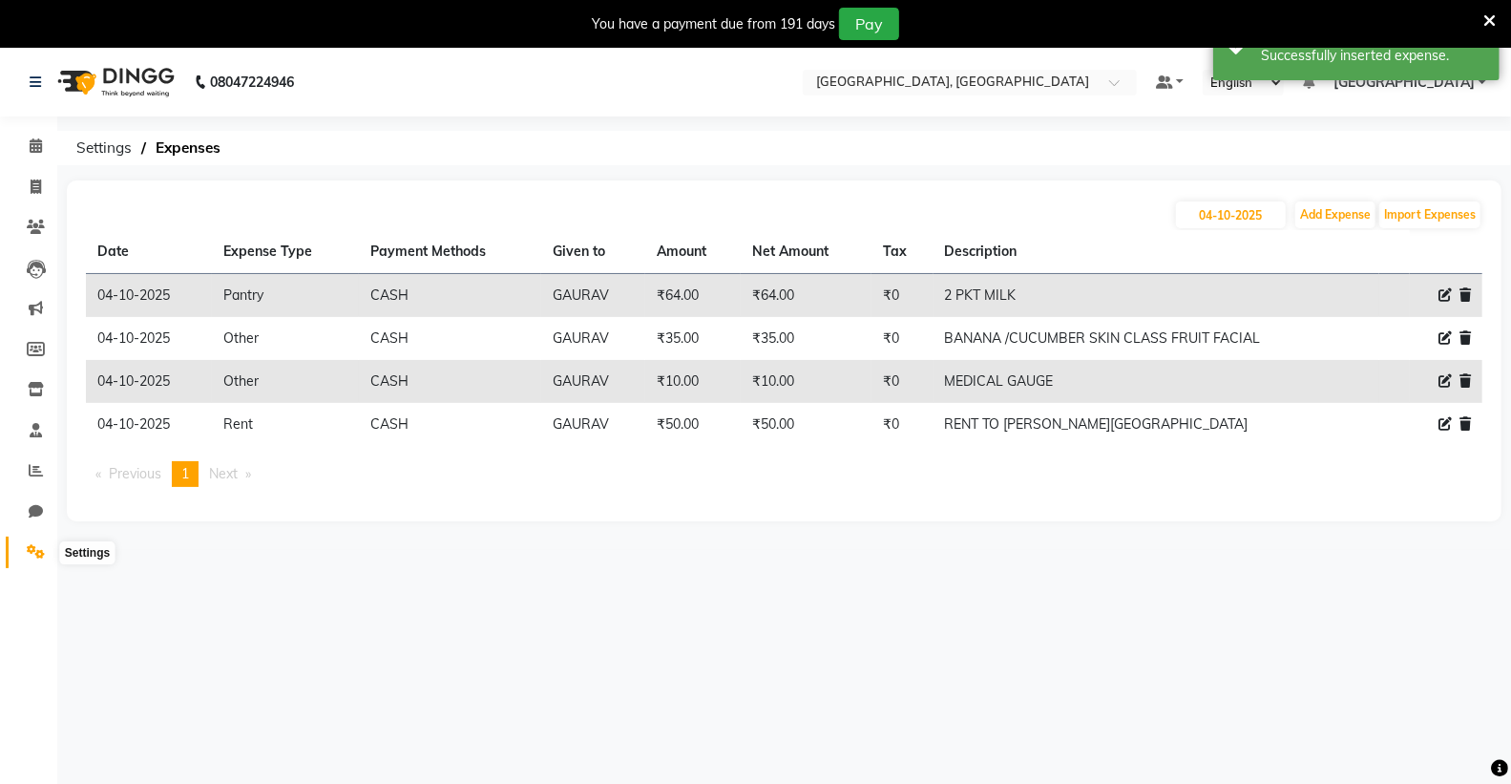
drag, startPoint x: 35, startPoint y: 556, endPoint x: 108, endPoint y: 542, distance: 73.8
click at [38, 554] on icon at bounding box center [36, 551] width 18 height 14
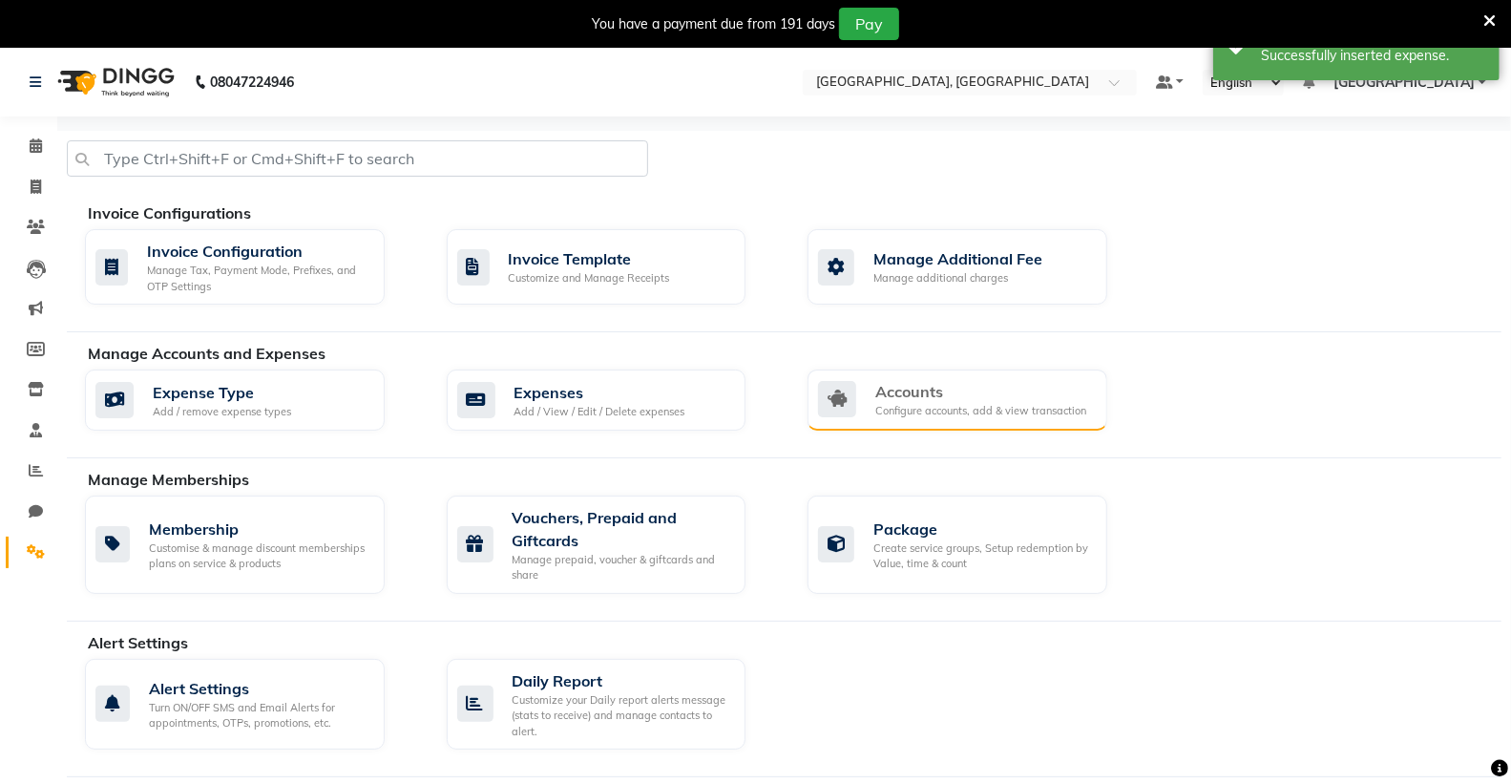
click at [920, 399] on div "Accounts" at bounding box center [981, 391] width 211 height 23
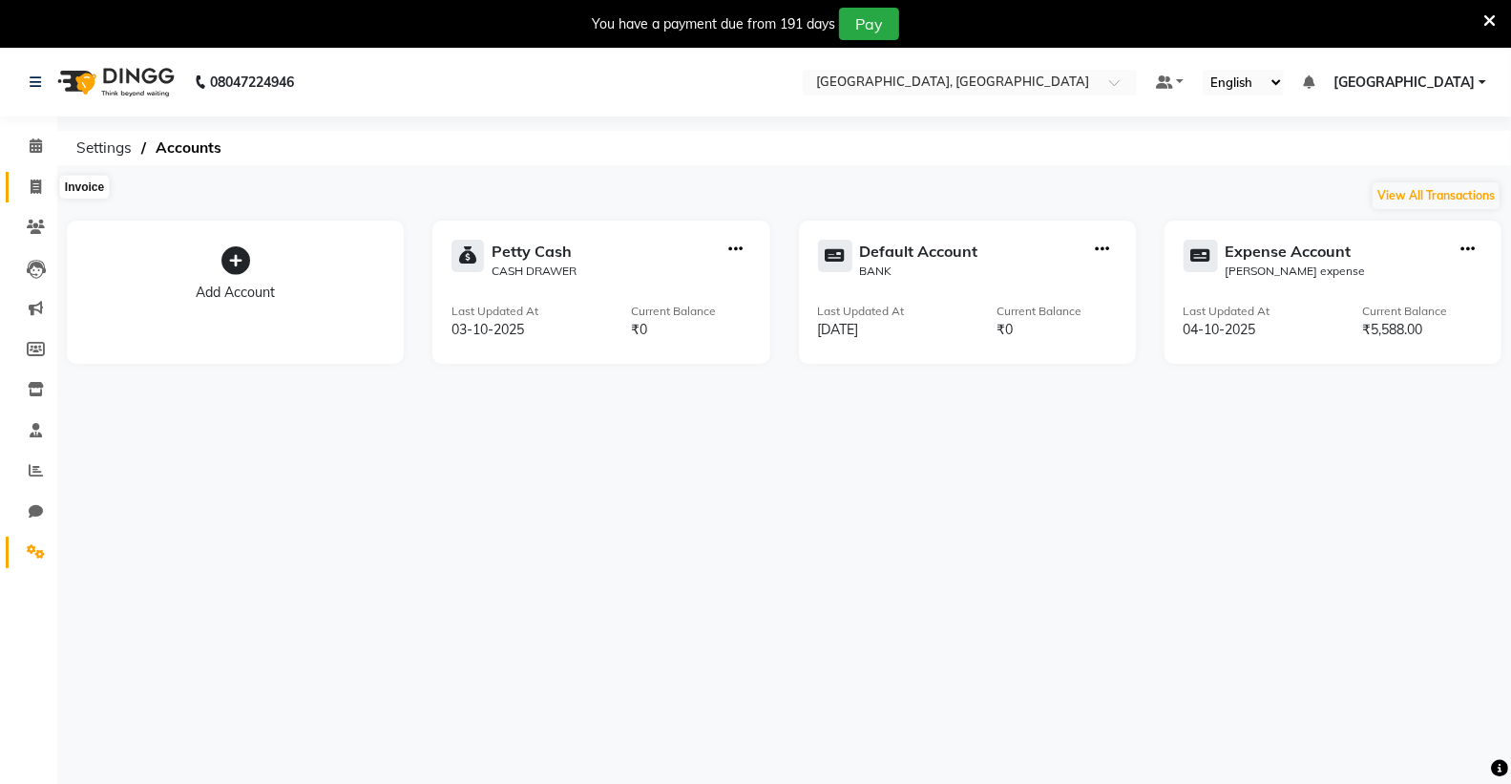
click at [33, 187] on icon at bounding box center [36, 186] width 11 height 14
select select "service"
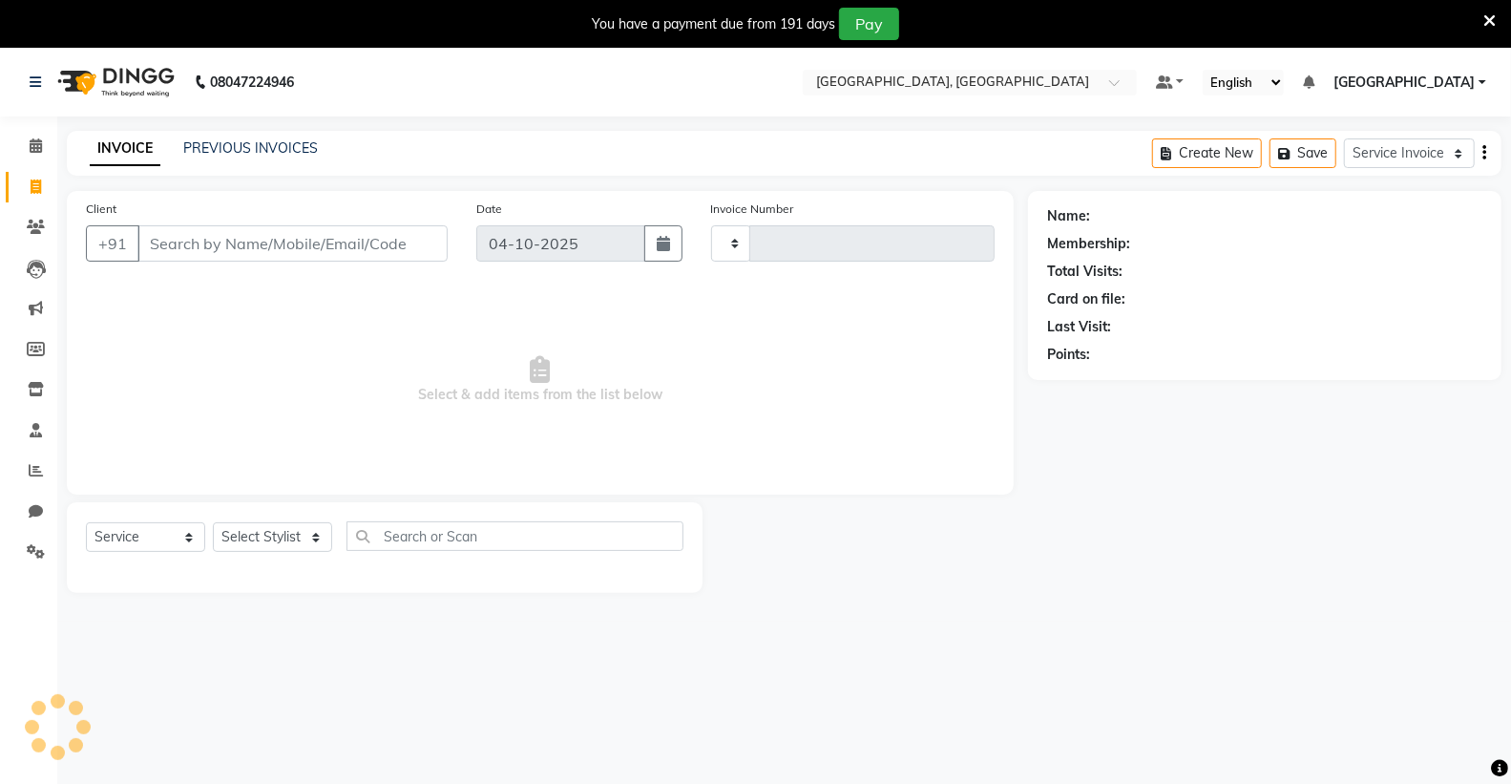
type input "0191"
select select "8017"
click at [262, 146] on link "PREVIOUS INVOICES" at bounding box center [250, 147] width 135 height 17
